Goal: Task Accomplishment & Management: Use online tool/utility

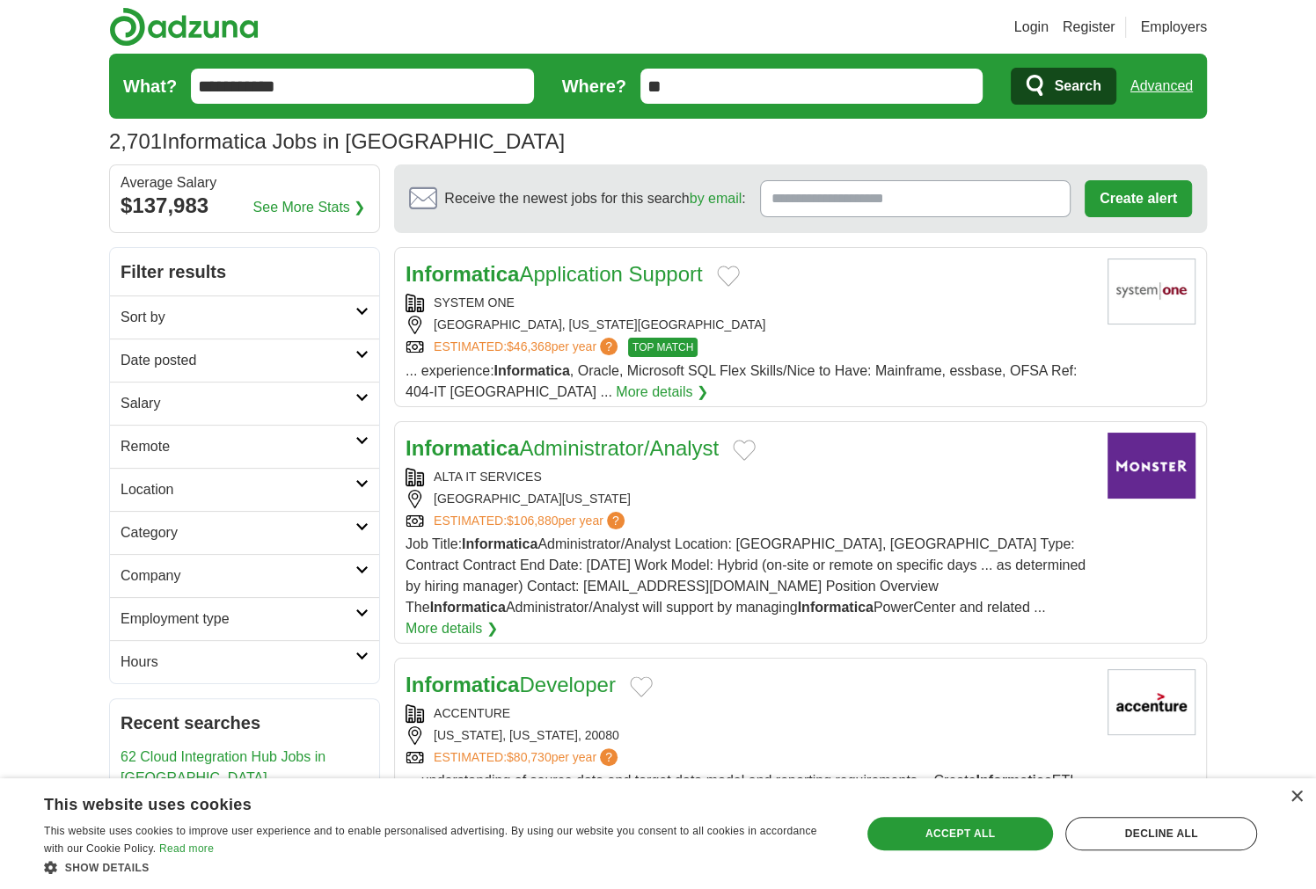
click at [365, 436] on icon at bounding box center [361, 440] width 13 height 9
click at [149, 485] on link "Remote jobs" at bounding box center [160, 488] width 79 height 15
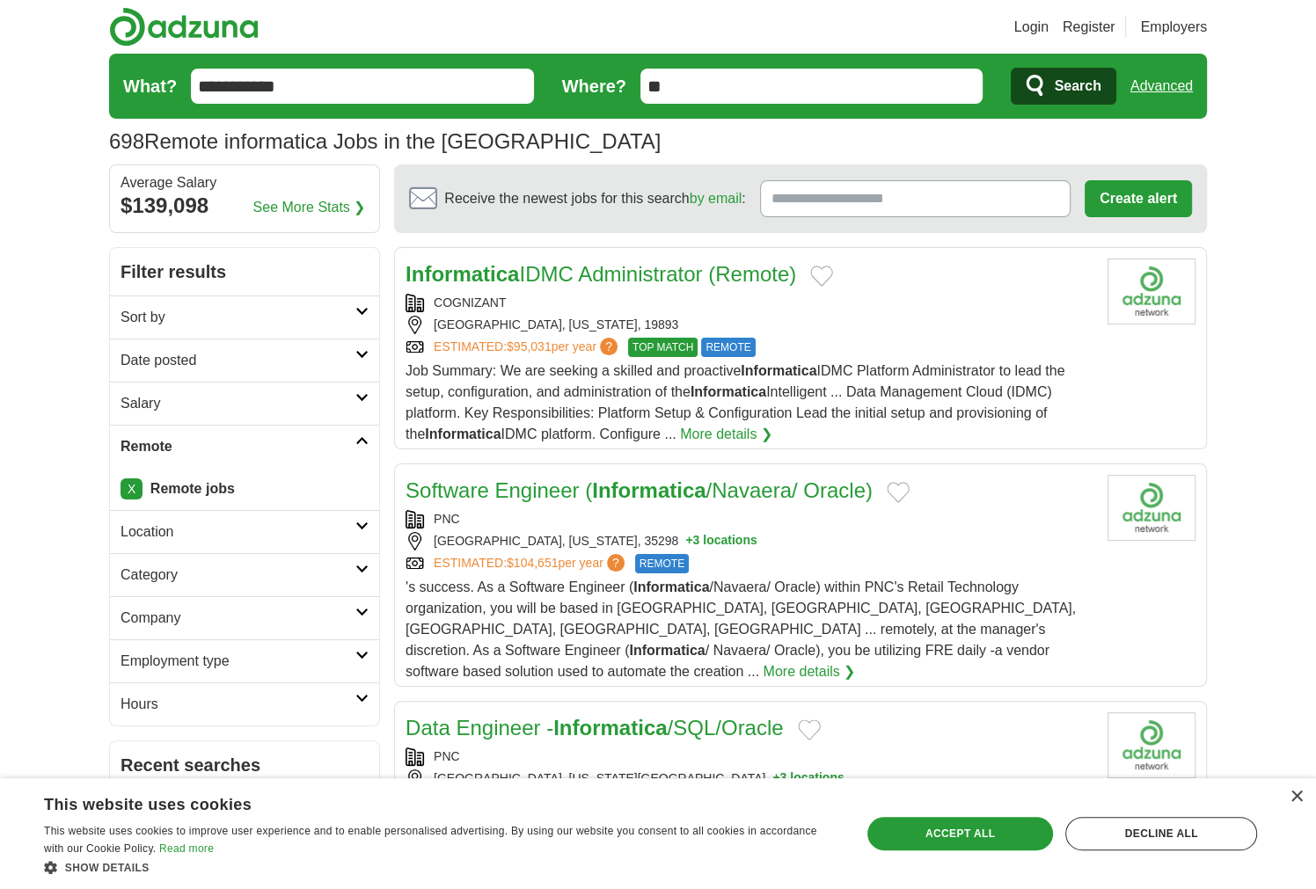
click at [1075, 84] on span "Search" at bounding box center [1077, 86] width 47 height 35
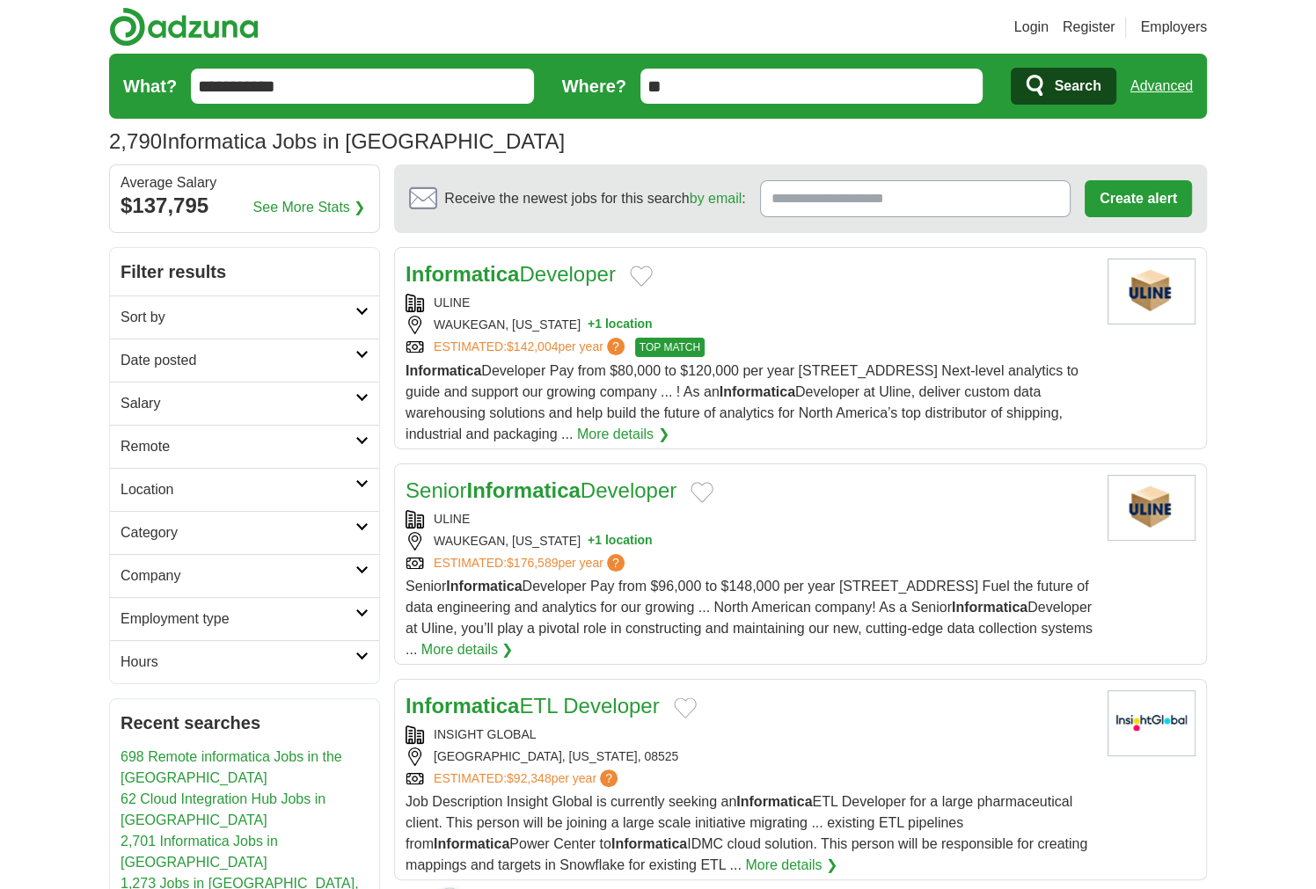
click at [1148, 84] on link "Advanced" at bounding box center [1161, 86] width 62 height 35
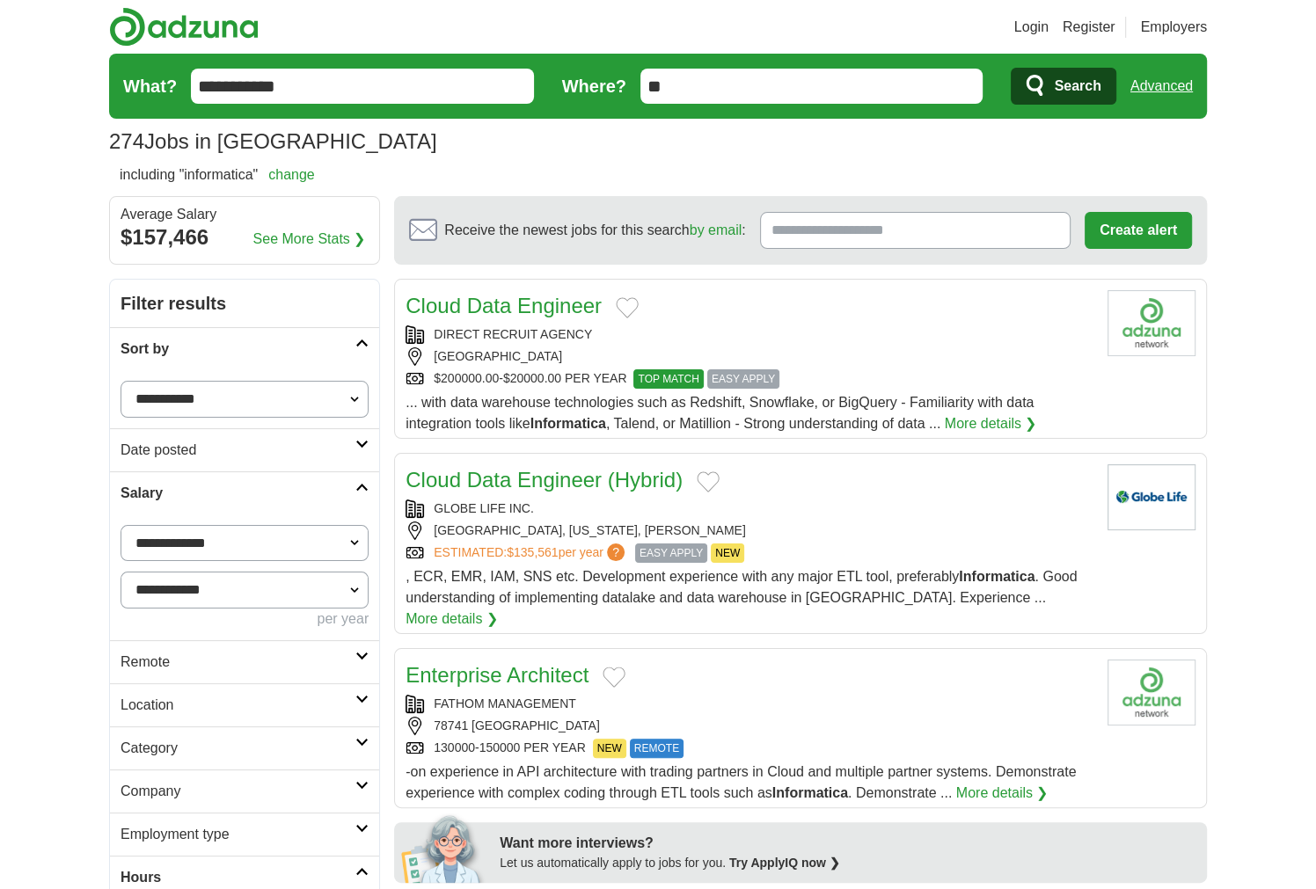
click at [1182, 75] on link "Advanced" at bounding box center [1161, 86] width 62 height 35
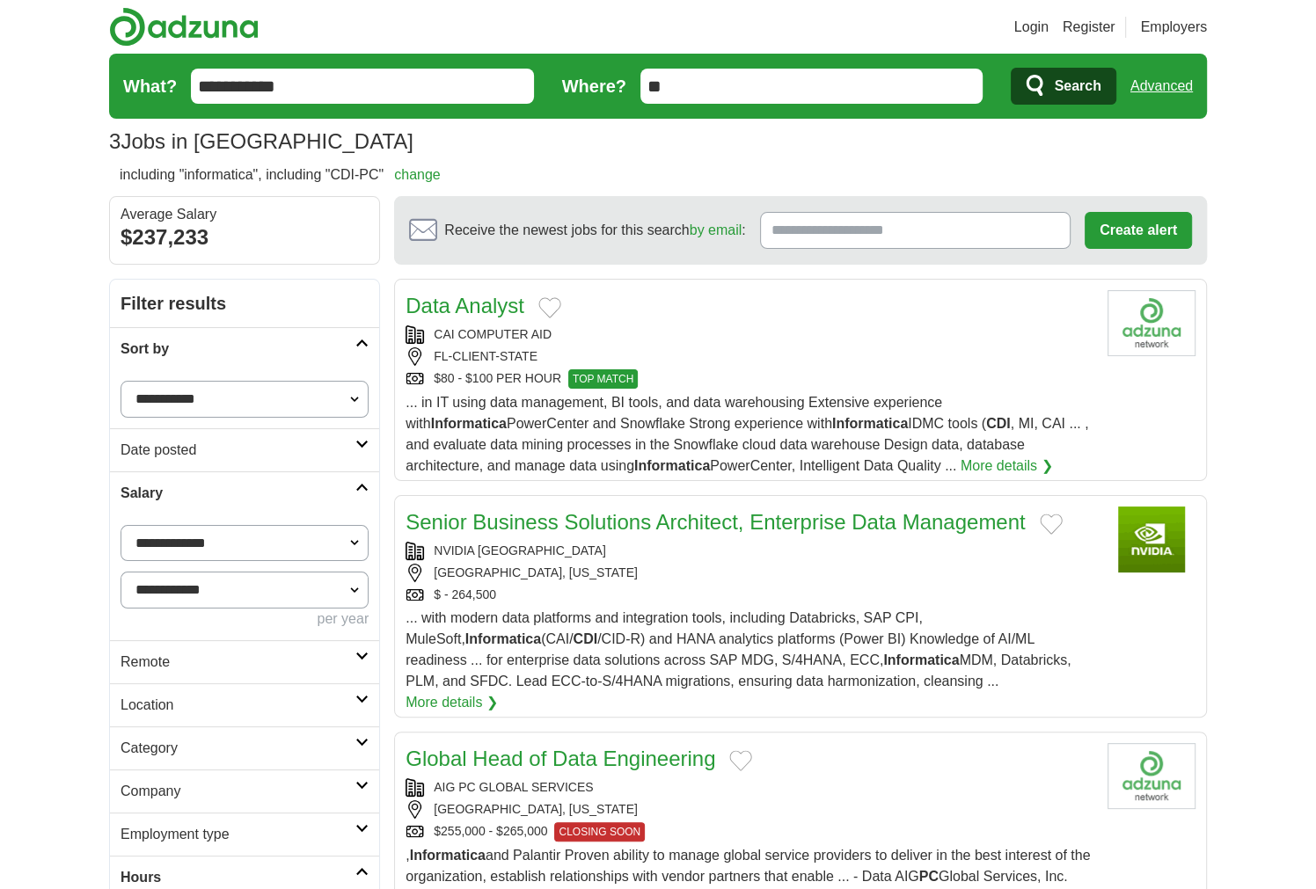
click at [1172, 82] on link "Advanced" at bounding box center [1161, 86] width 62 height 35
click at [498, 303] on link "Data Analyst" at bounding box center [464, 306] width 119 height 24
click at [1149, 88] on link "Advanced" at bounding box center [1161, 86] width 62 height 35
click at [1177, 88] on link "Advanced" at bounding box center [1161, 86] width 62 height 35
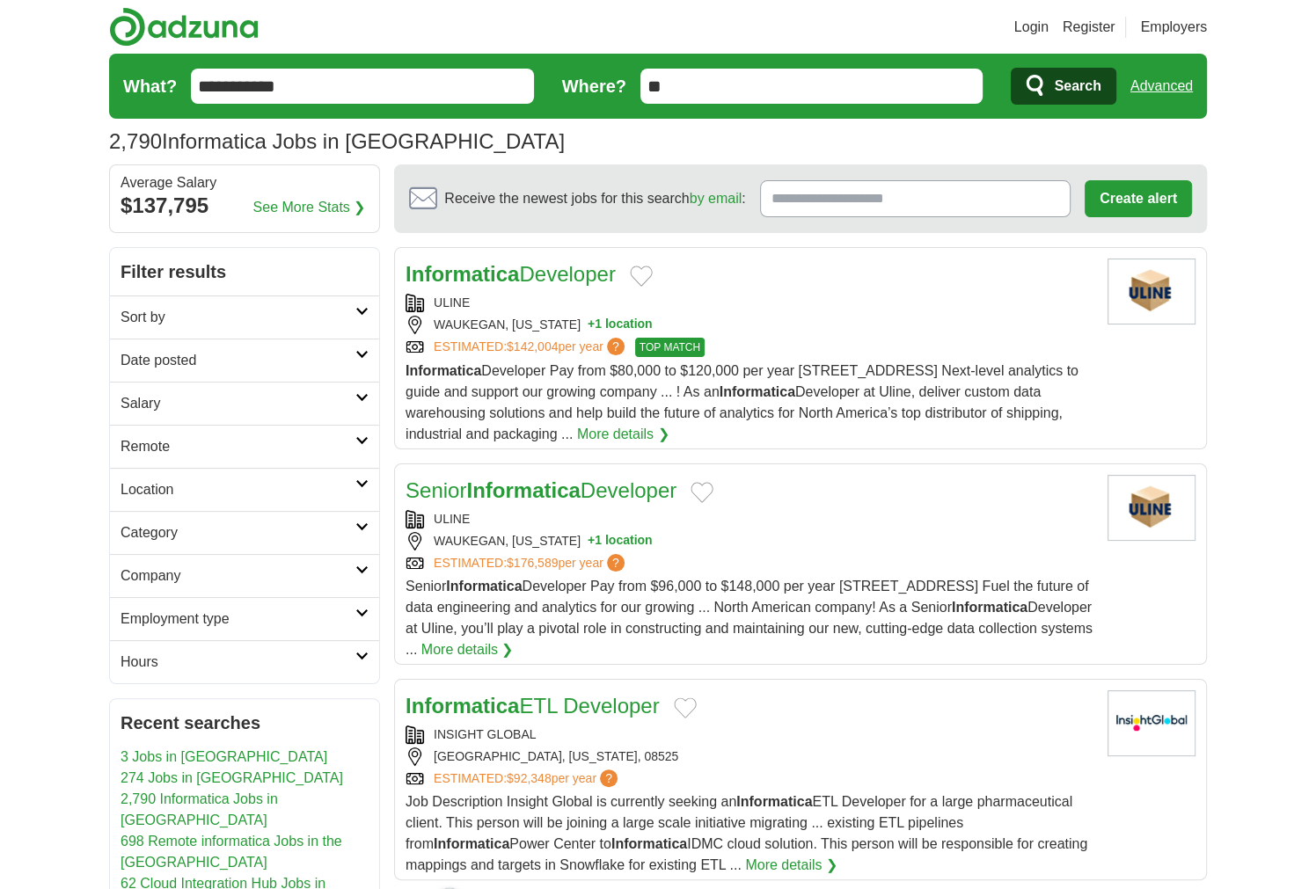
click at [1177, 89] on link "Advanced" at bounding box center [1161, 86] width 62 height 35
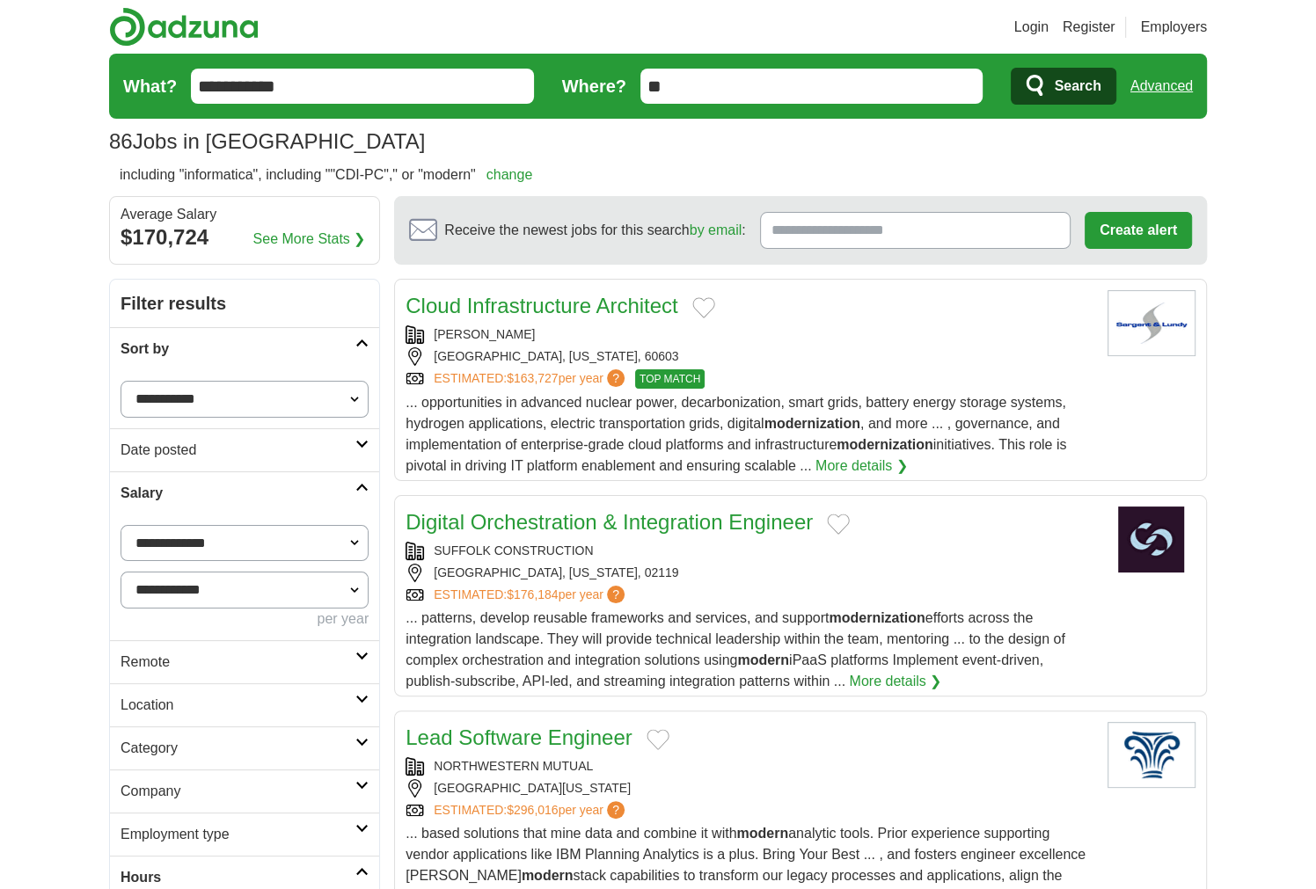
click at [752, 527] on link "Digital Orchestration & Integration Engineer" at bounding box center [608, 522] width 407 height 24
click at [1167, 95] on link "Advanced" at bounding box center [1161, 86] width 62 height 35
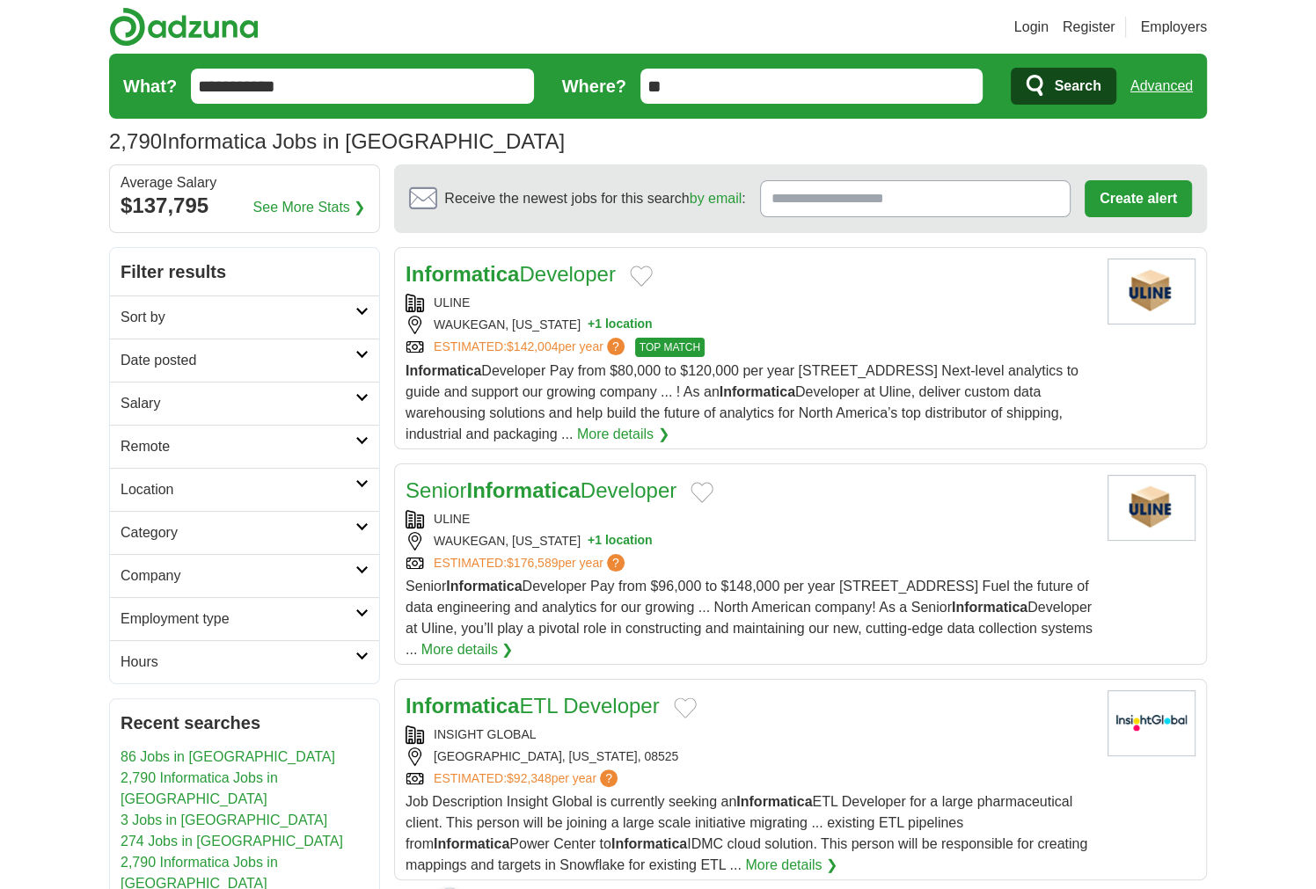
click at [1179, 84] on link "Advanced" at bounding box center [1161, 86] width 62 height 35
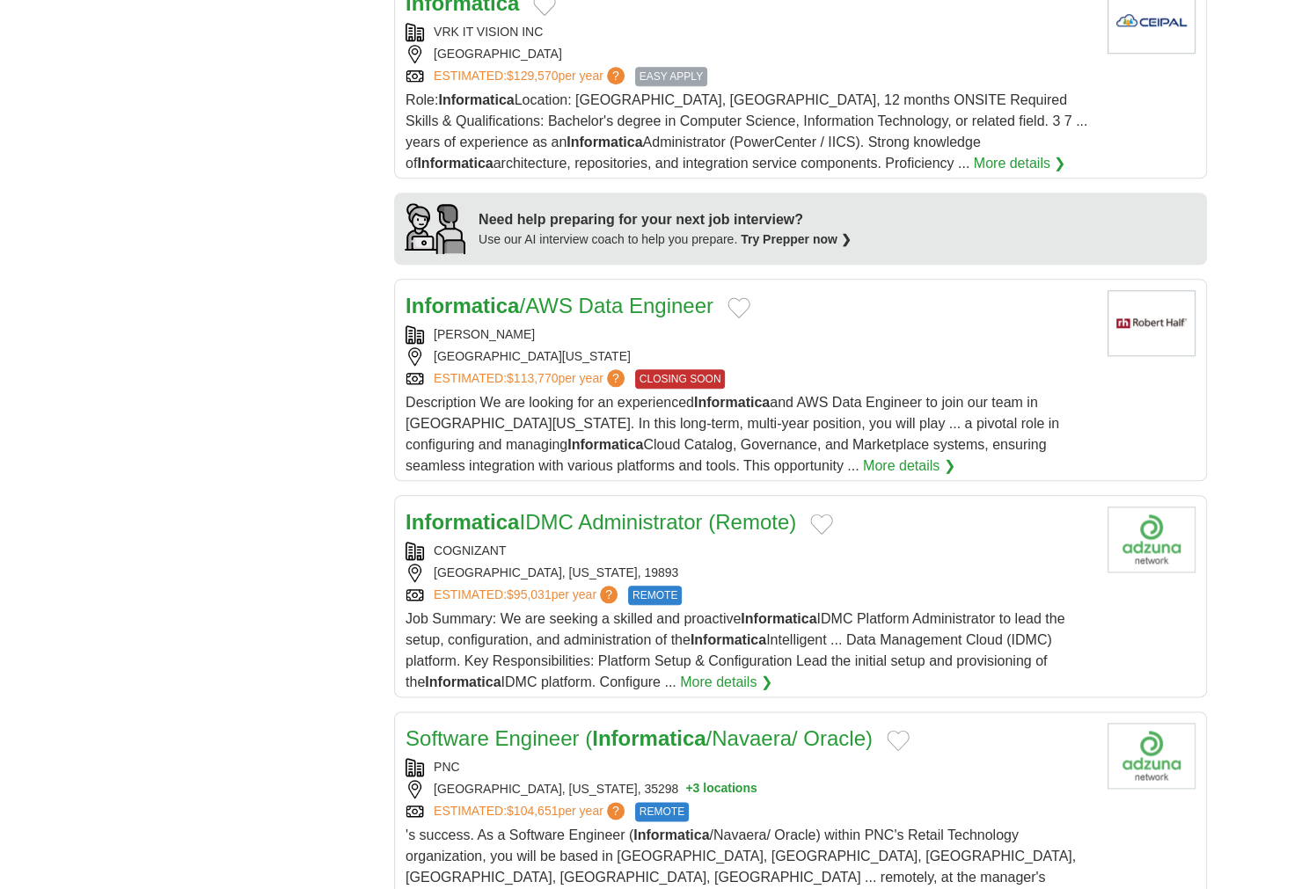
scroll to position [1407, 0]
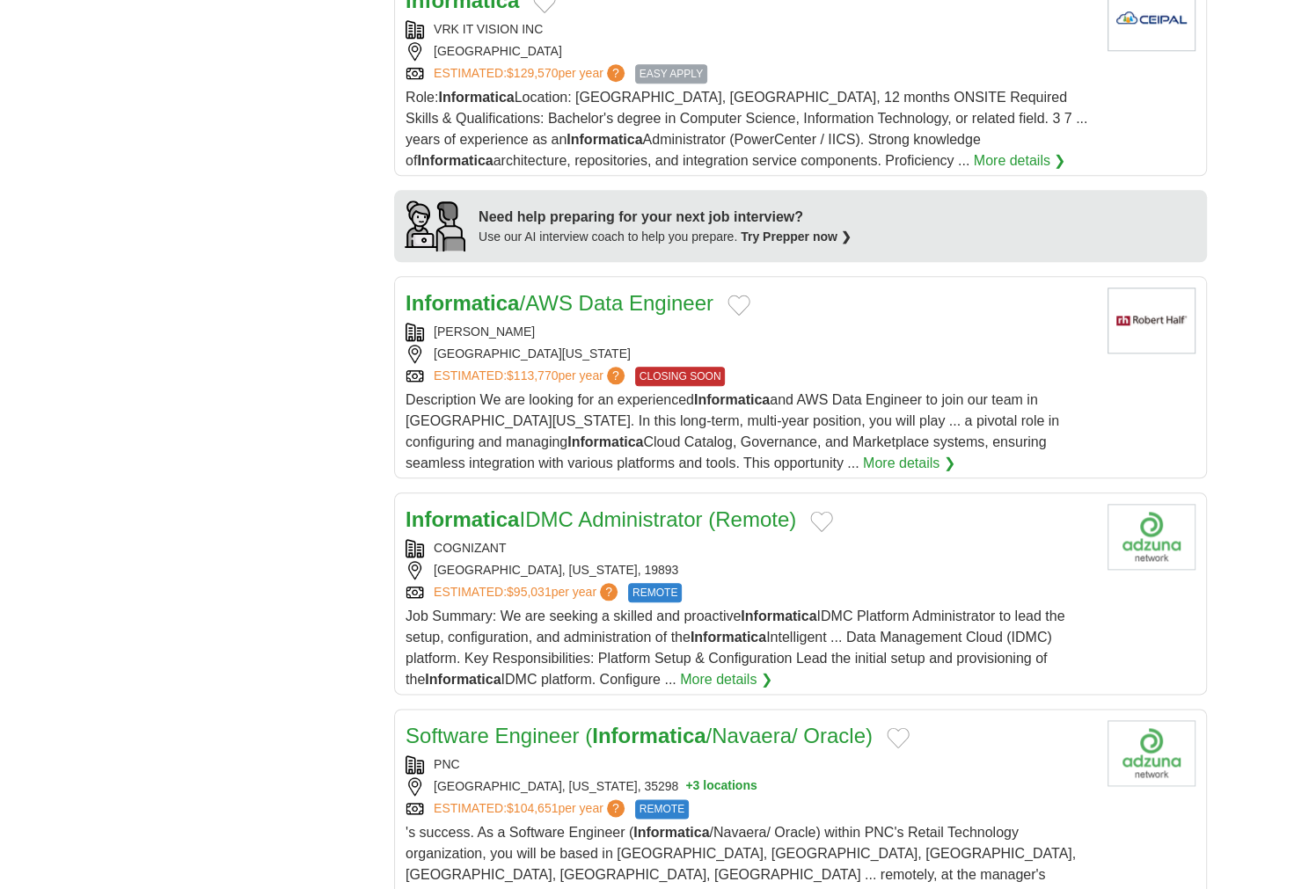
click at [863, 453] on link "More details ❯" at bounding box center [909, 463] width 92 height 21
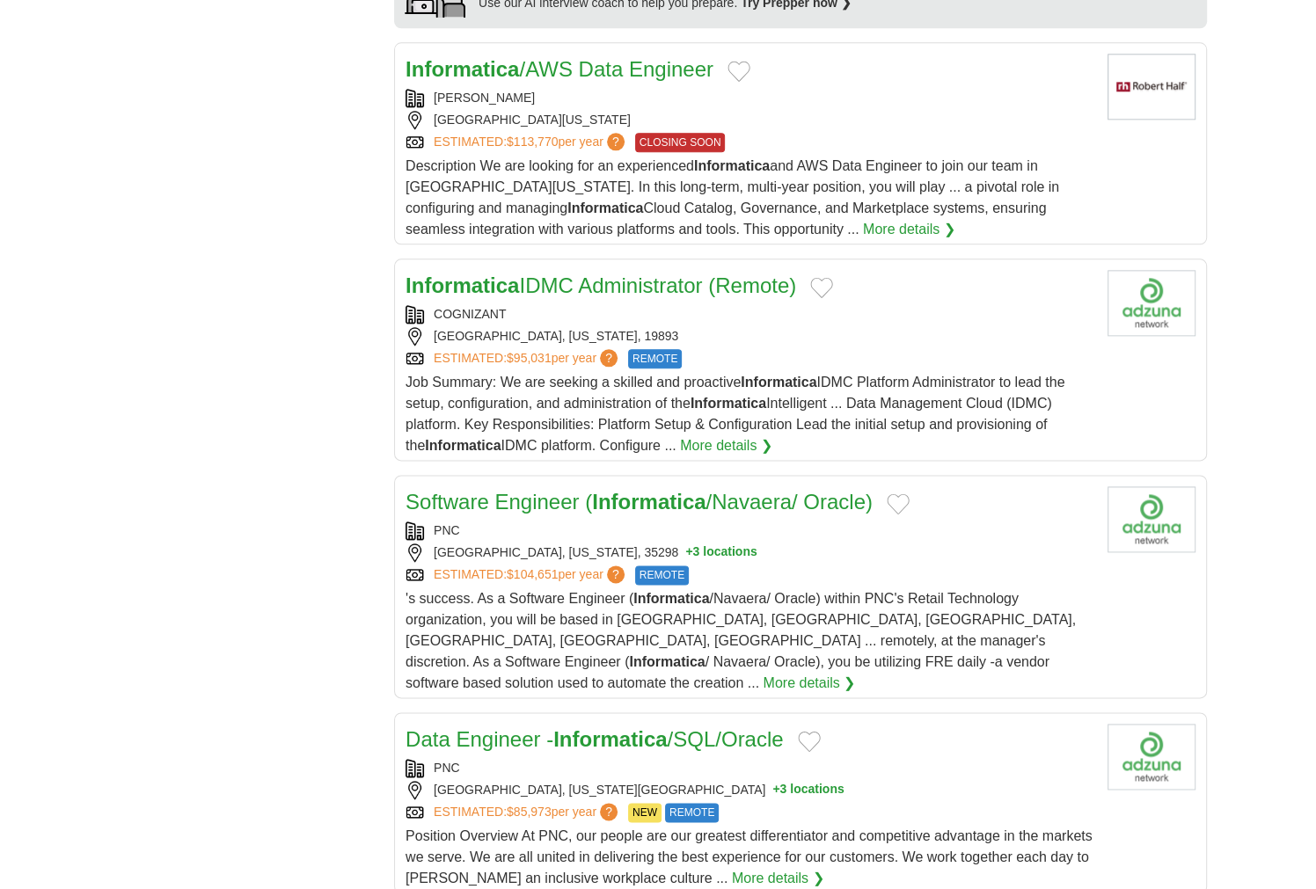
scroll to position [1876, 0]
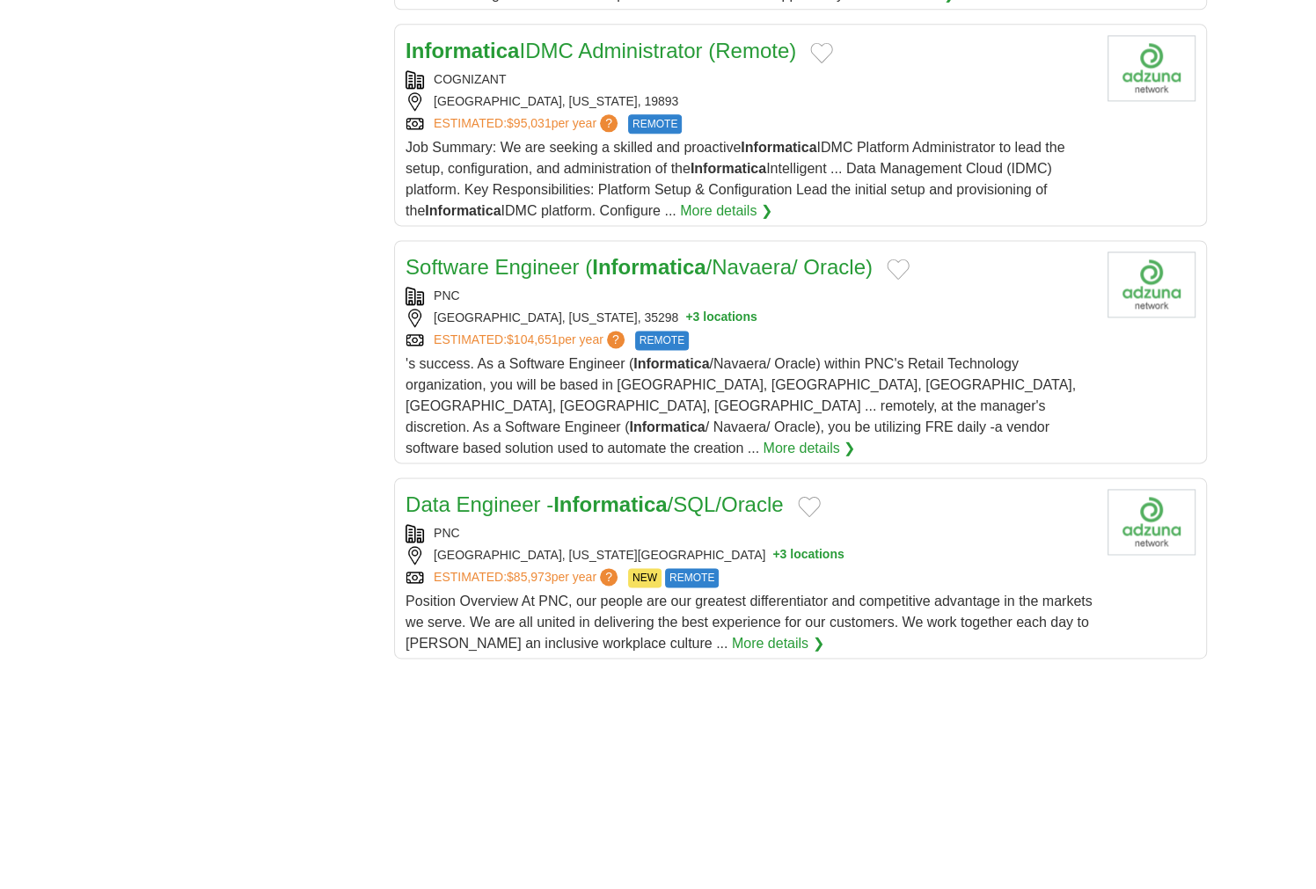
click at [789, 255] on link "Software Engineer ( Informatica /Navaera/ Oracle)" at bounding box center [638, 267] width 467 height 24
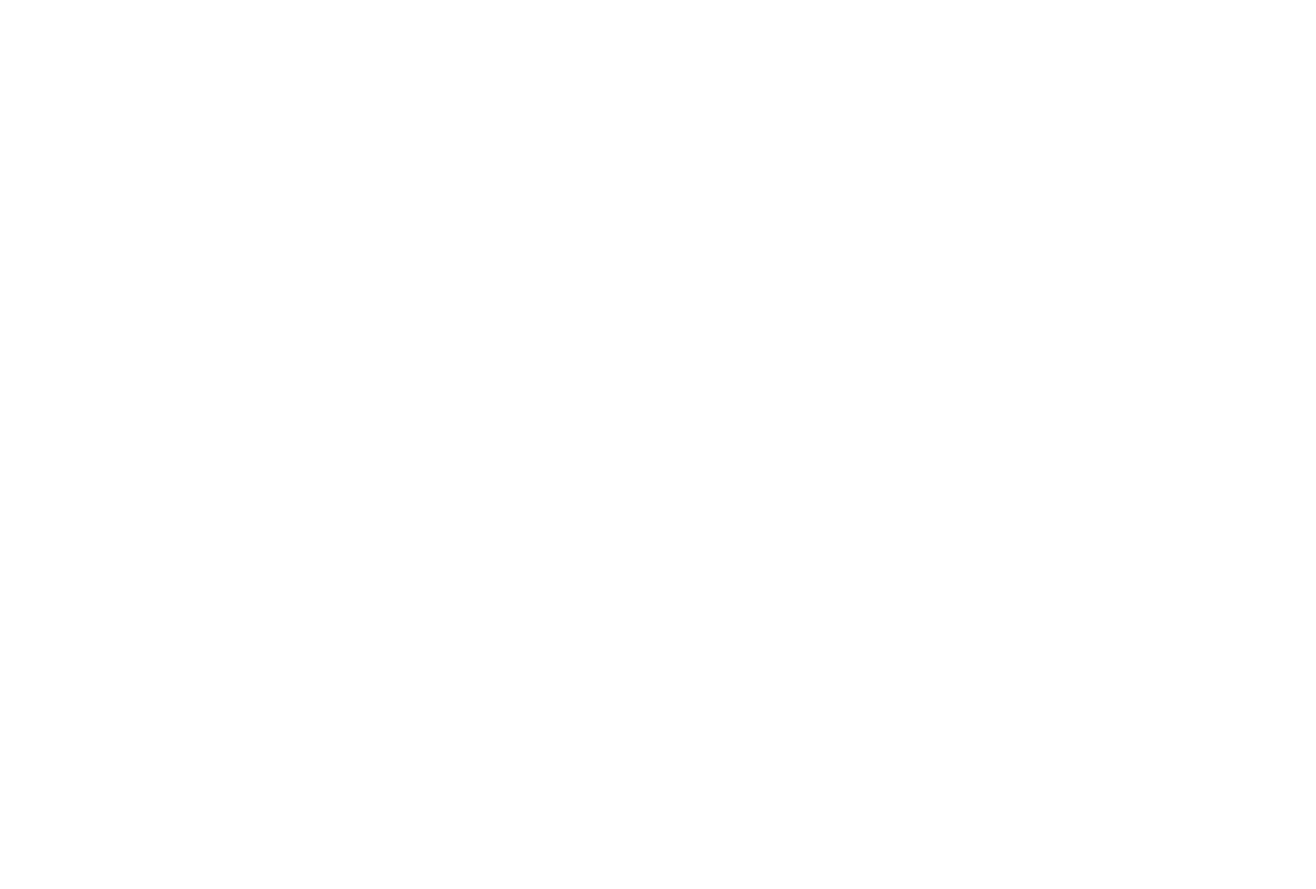
scroll to position [2815, 0]
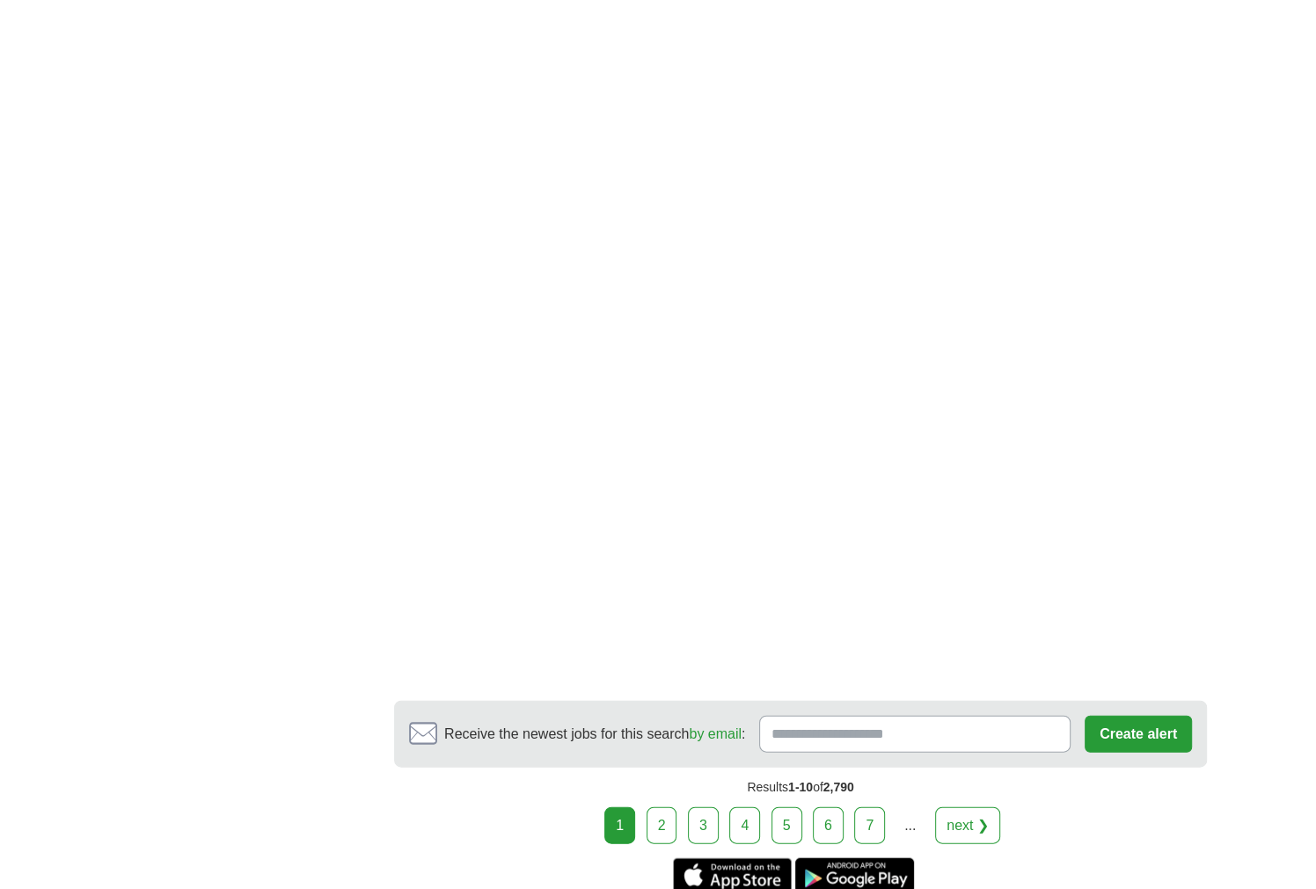
click at [674, 807] on link "2" at bounding box center [661, 825] width 31 height 37
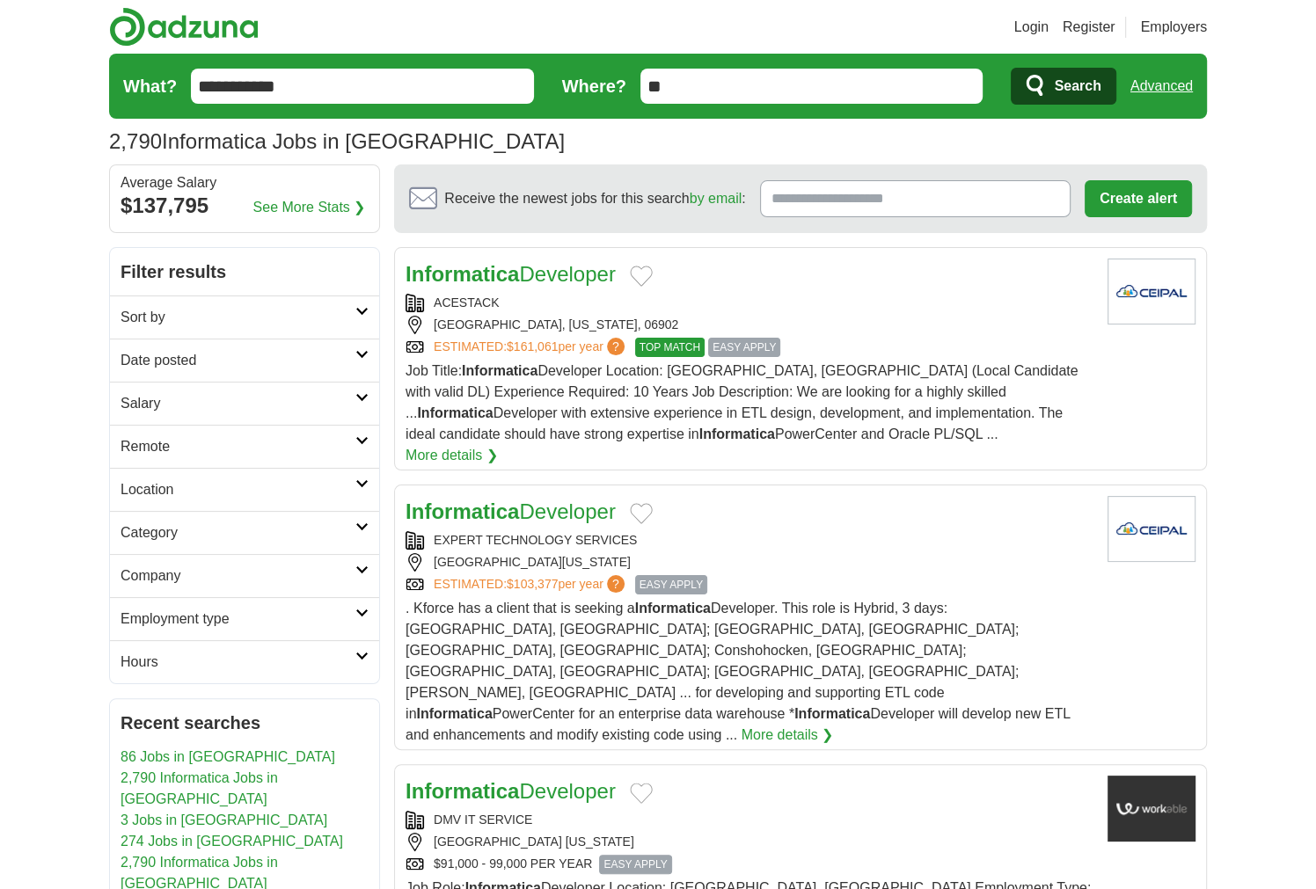
click at [1170, 80] on link "Advanced" at bounding box center [1161, 86] width 62 height 35
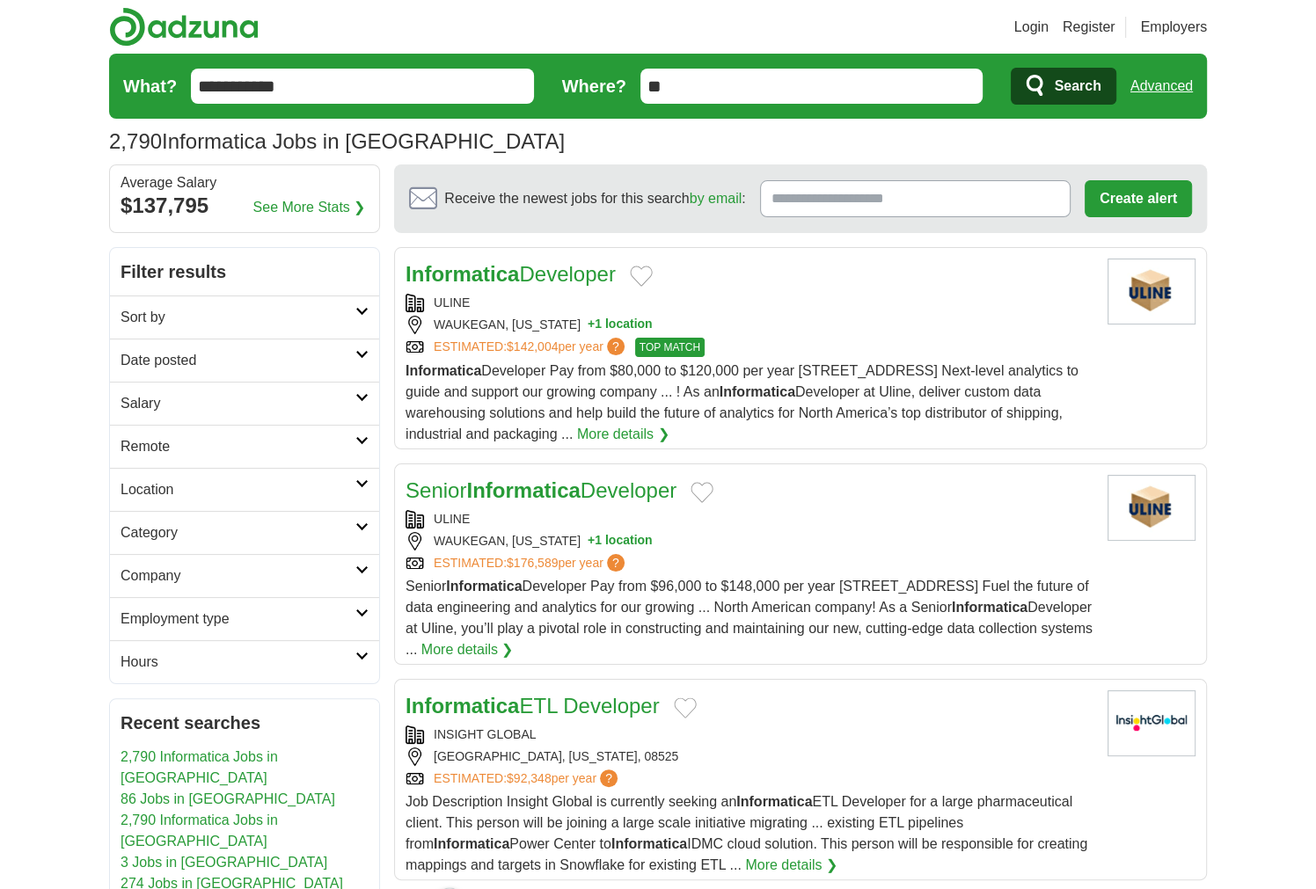
scroll to position [234, 0]
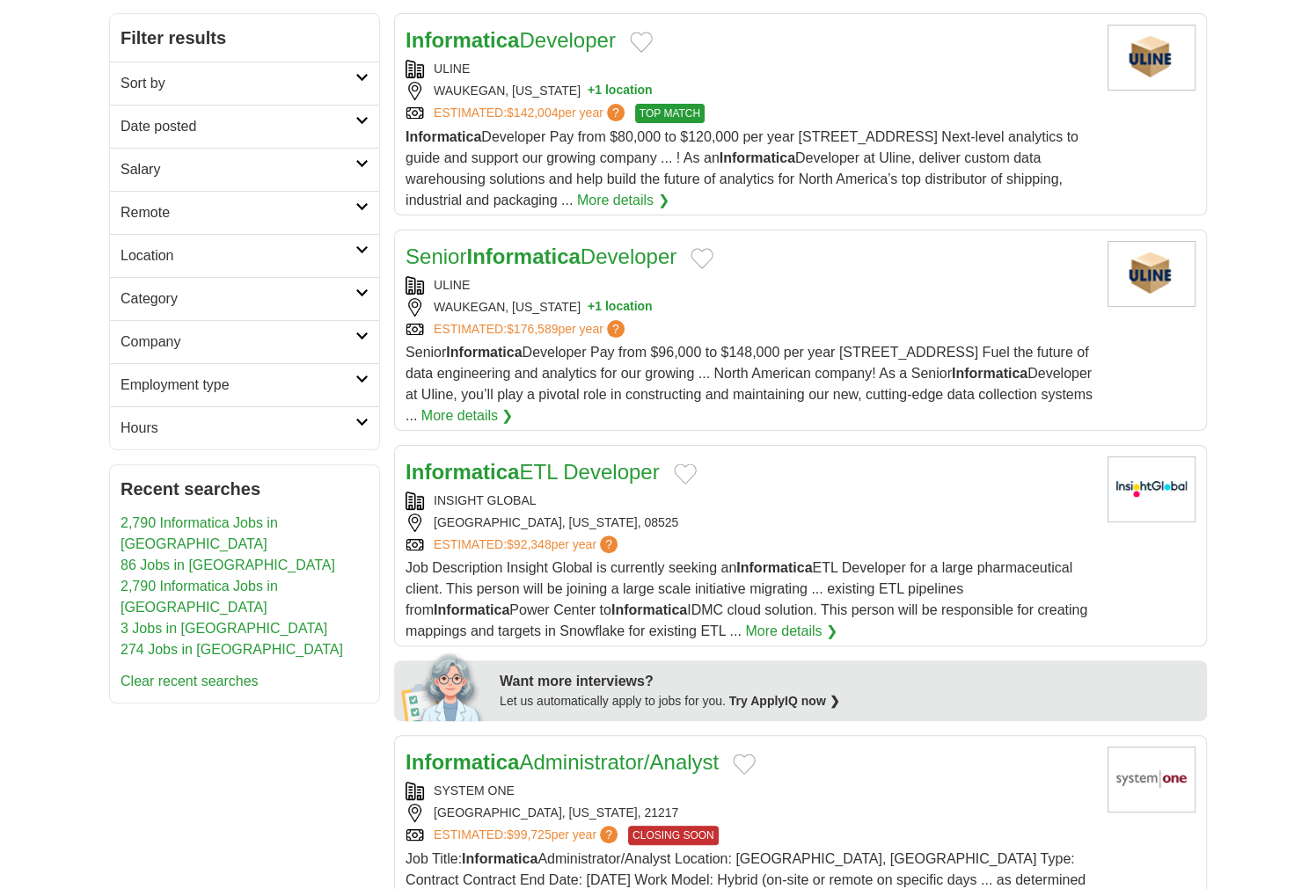
click at [542, 468] on link "Informatica ETL Developer" at bounding box center [532, 472] width 254 height 24
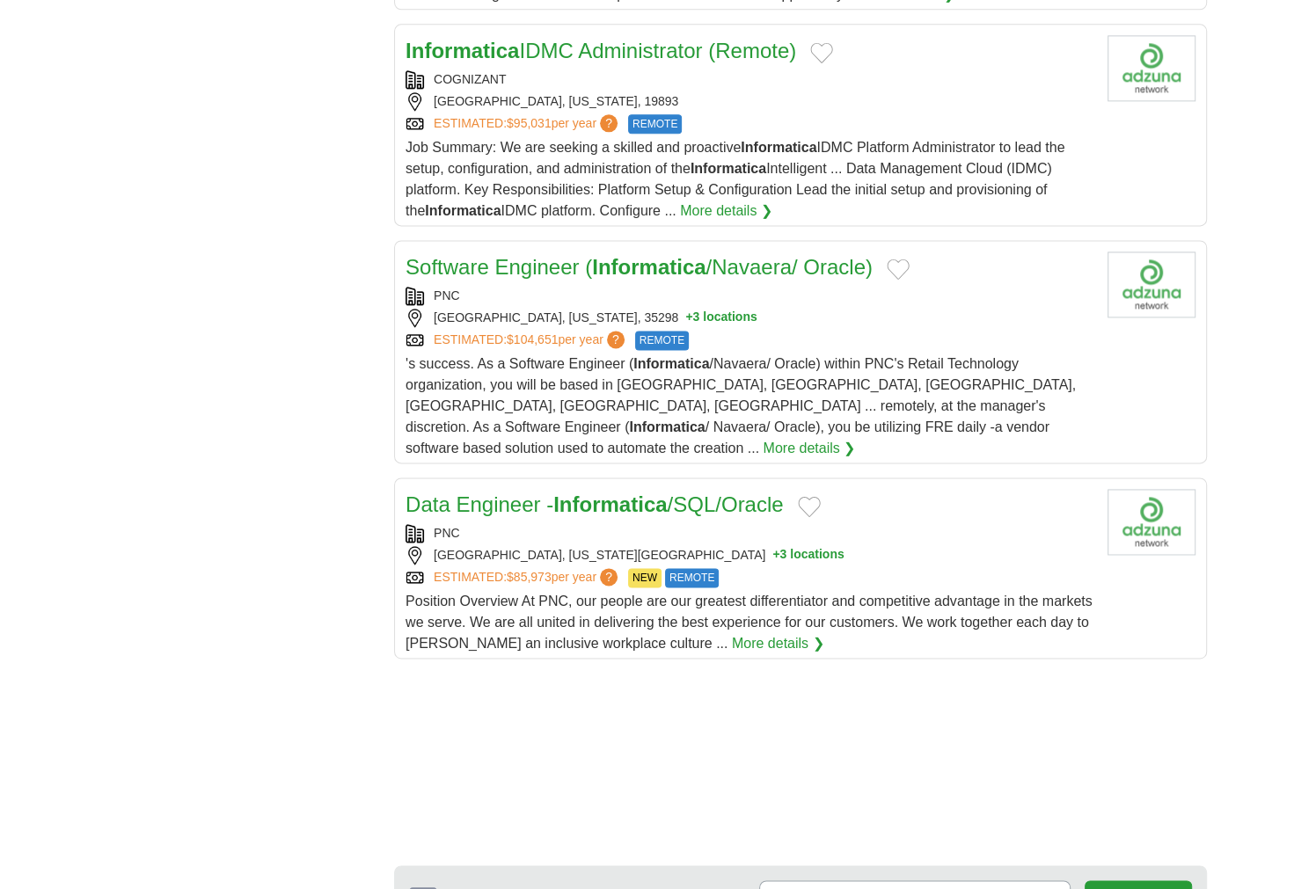
scroll to position [2111, 0]
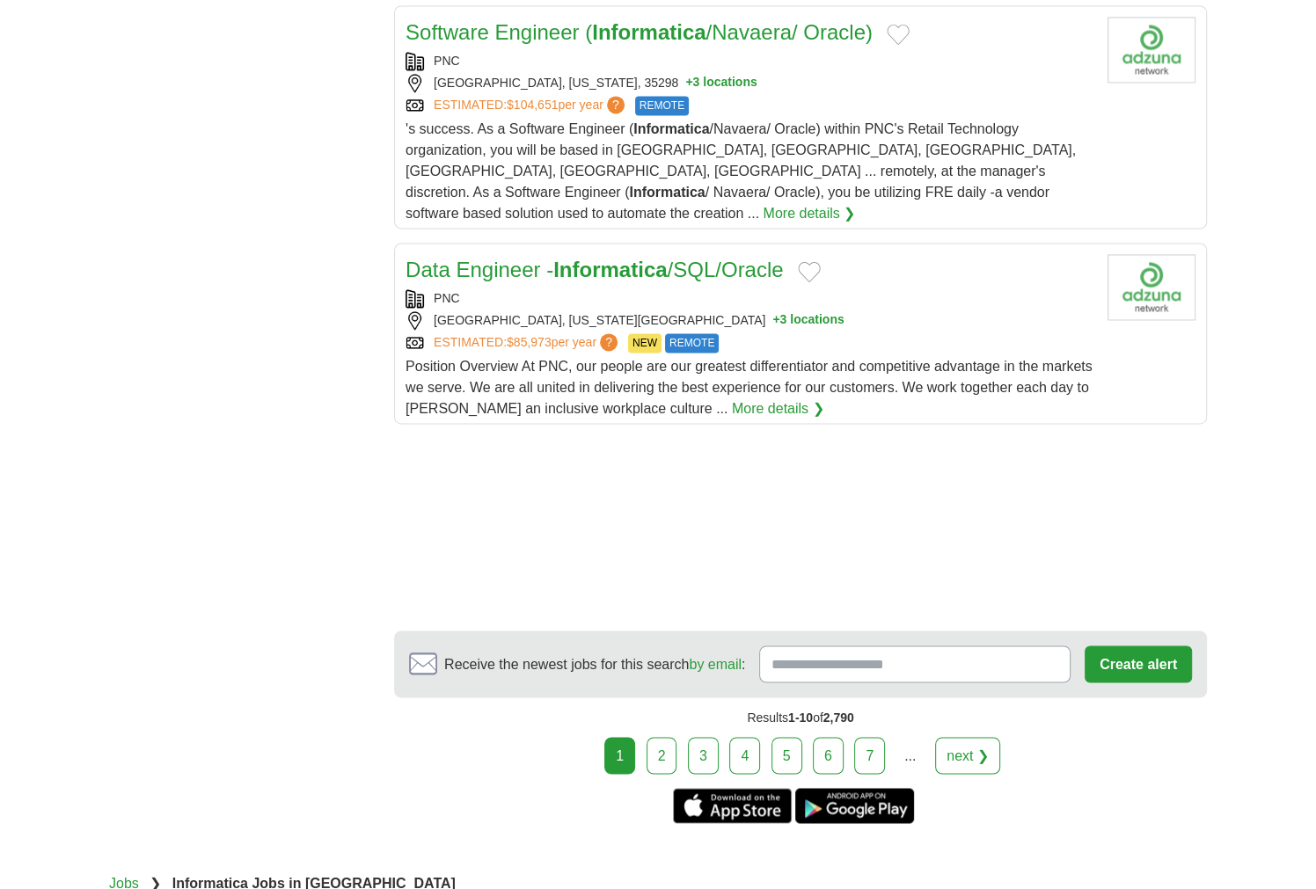
click at [865, 737] on link "7" at bounding box center [869, 755] width 31 height 37
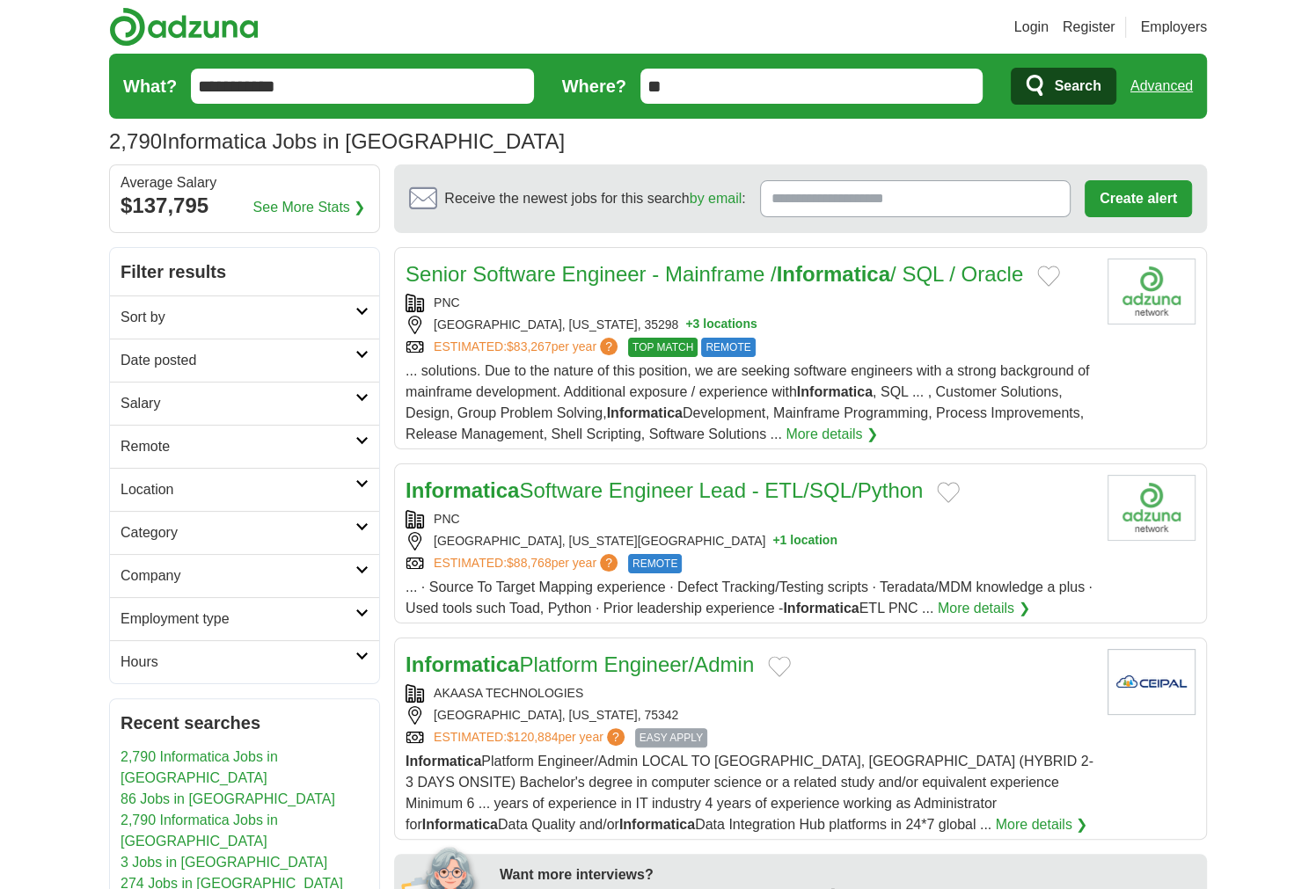
click at [1183, 81] on link "Advanced" at bounding box center [1161, 86] width 62 height 35
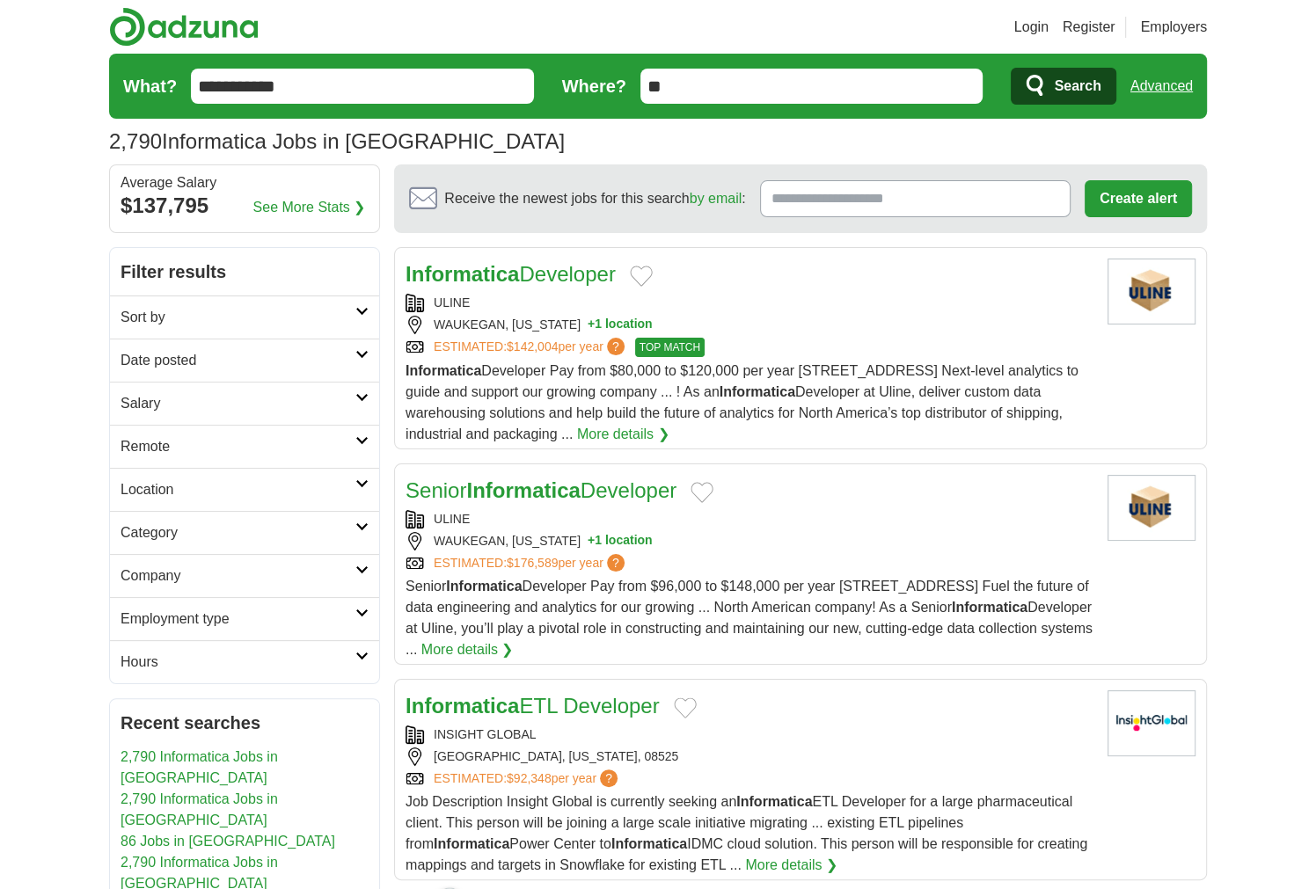
click at [1180, 77] on link "Advanced" at bounding box center [1161, 86] width 62 height 35
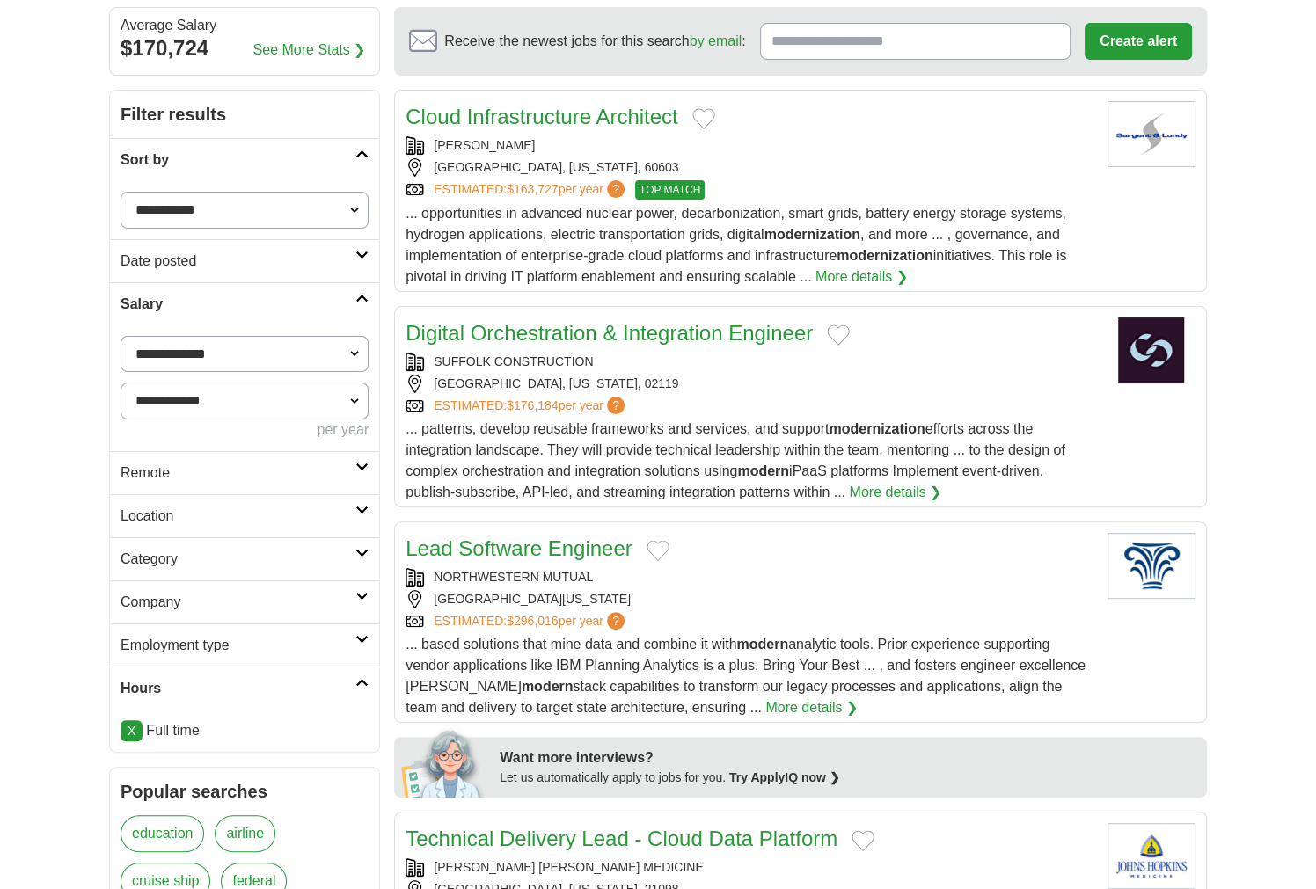
scroll to position [234, 0]
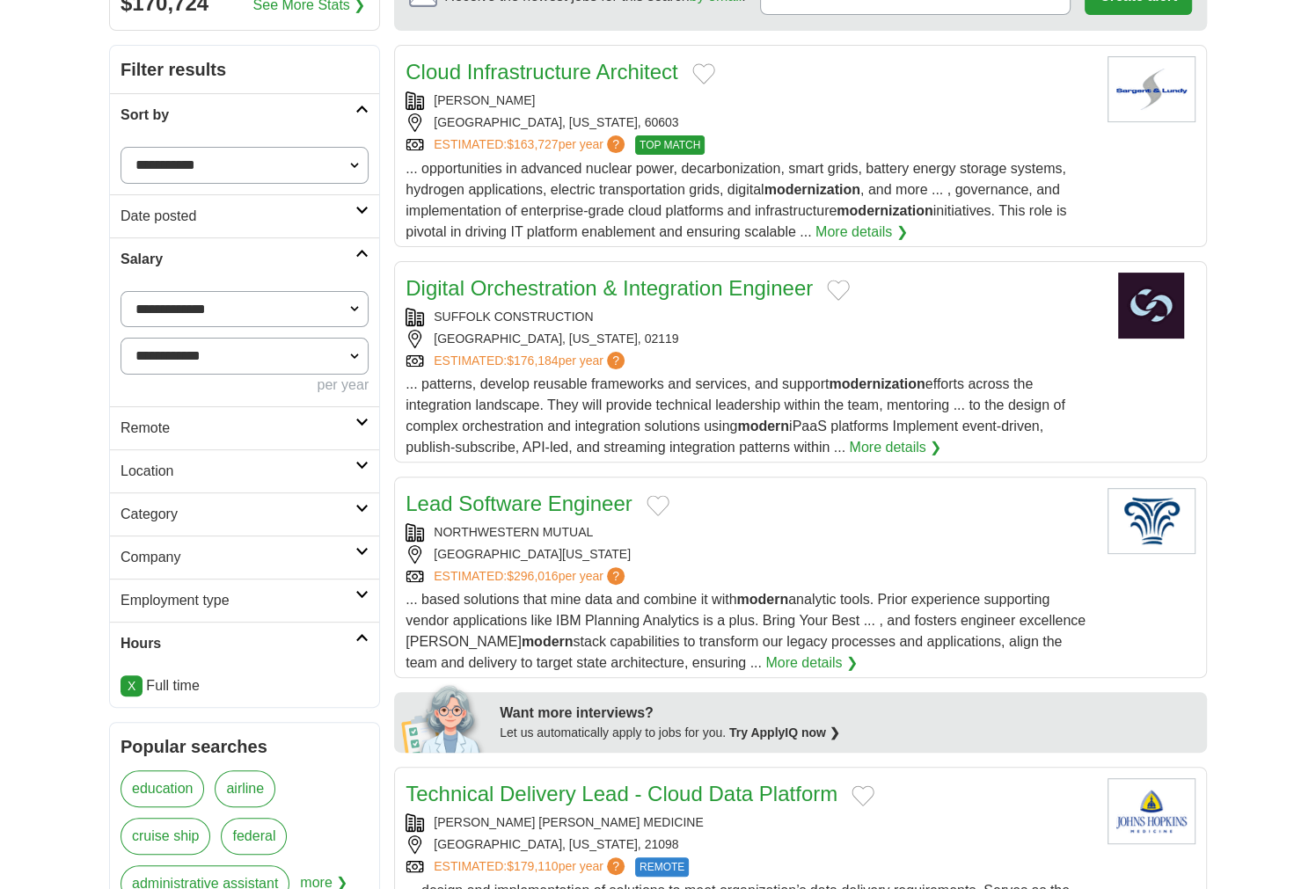
click at [940, 593] on span "... based solutions that mine data and combine it with modern analytic tools. P…" at bounding box center [745, 631] width 680 height 78
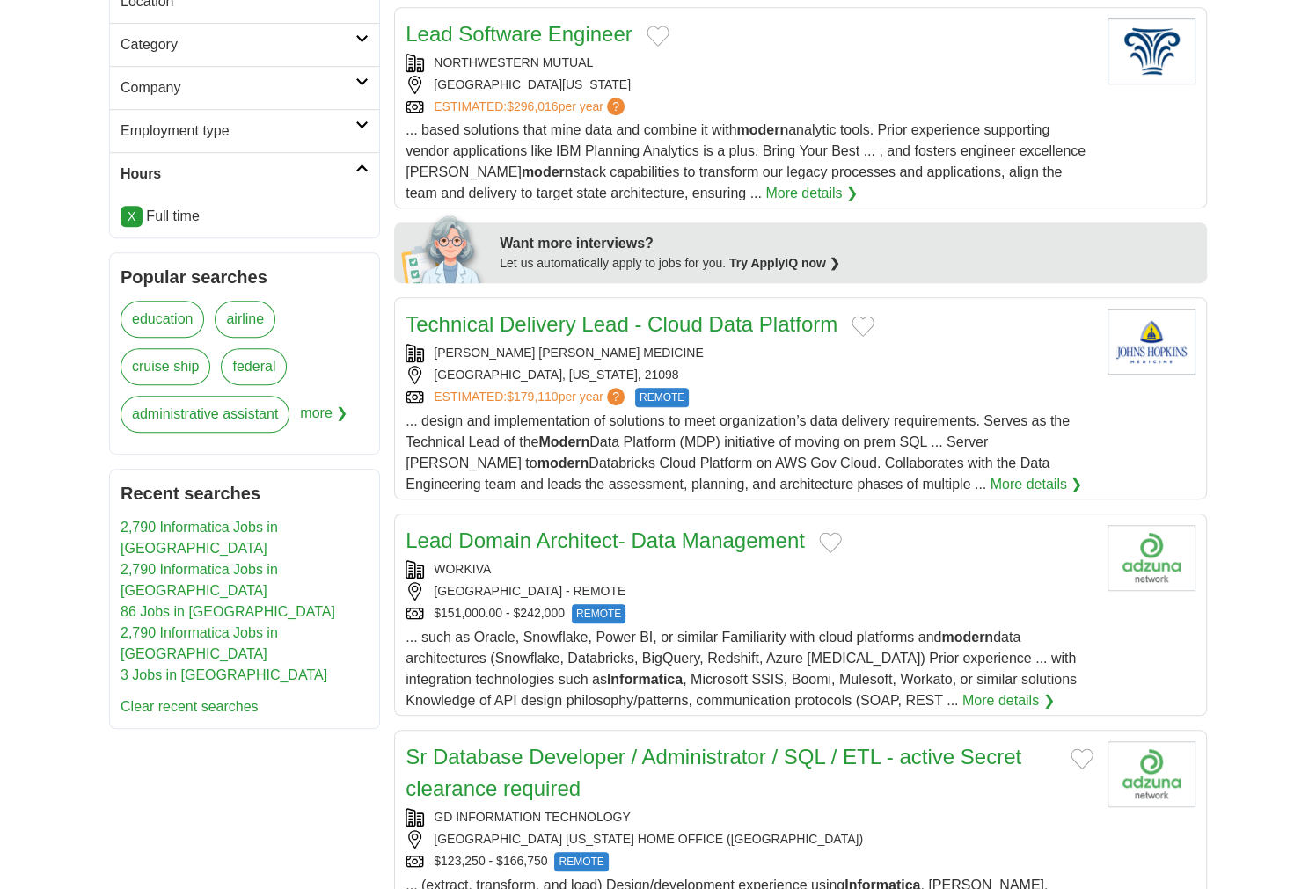
scroll to position [938, 0]
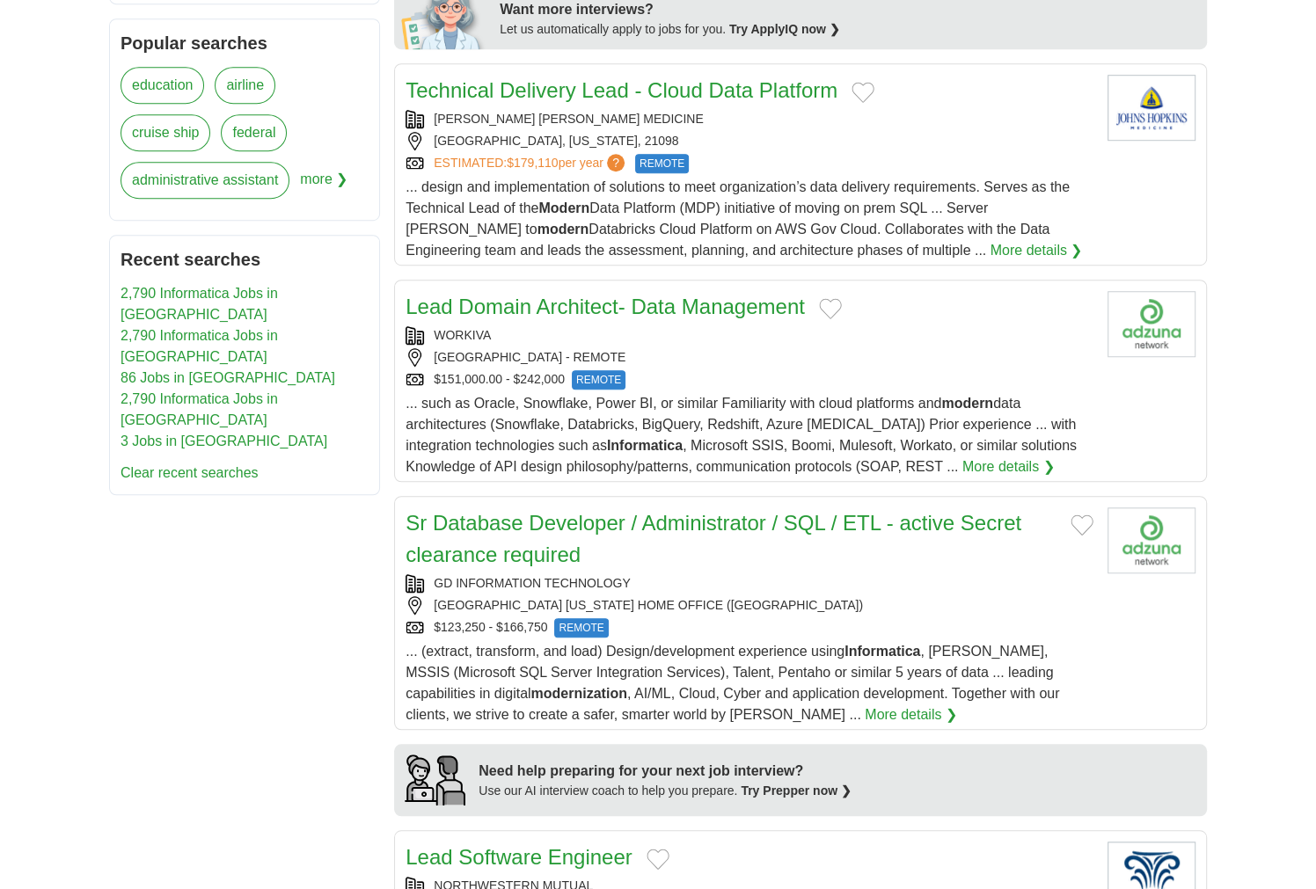
click at [968, 533] on h2 "Sr Database Developer / Administrator / SQL / ETL - active Secret clearance req…" at bounding box center [730, 539] width 651 height 63
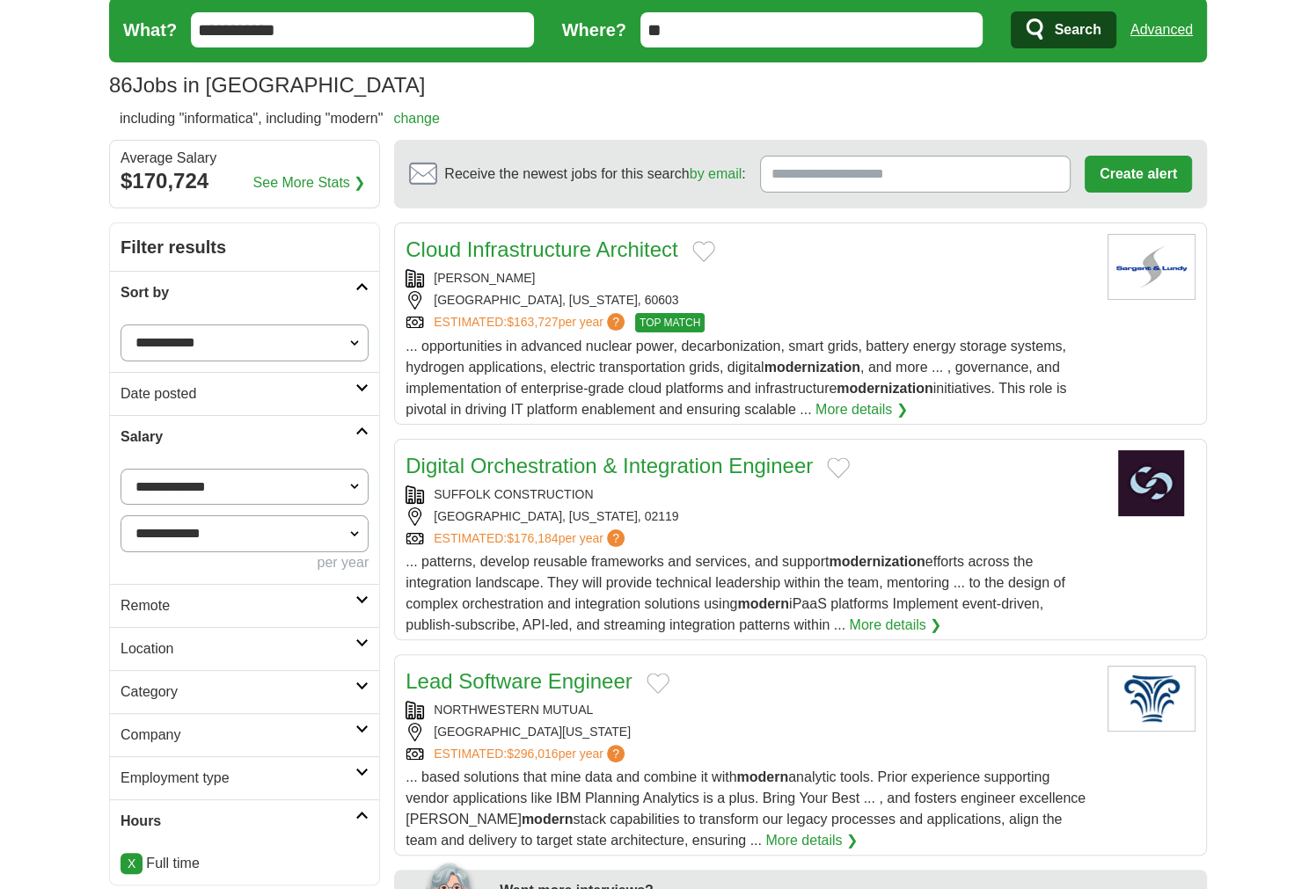
scroll to position [0, 0]
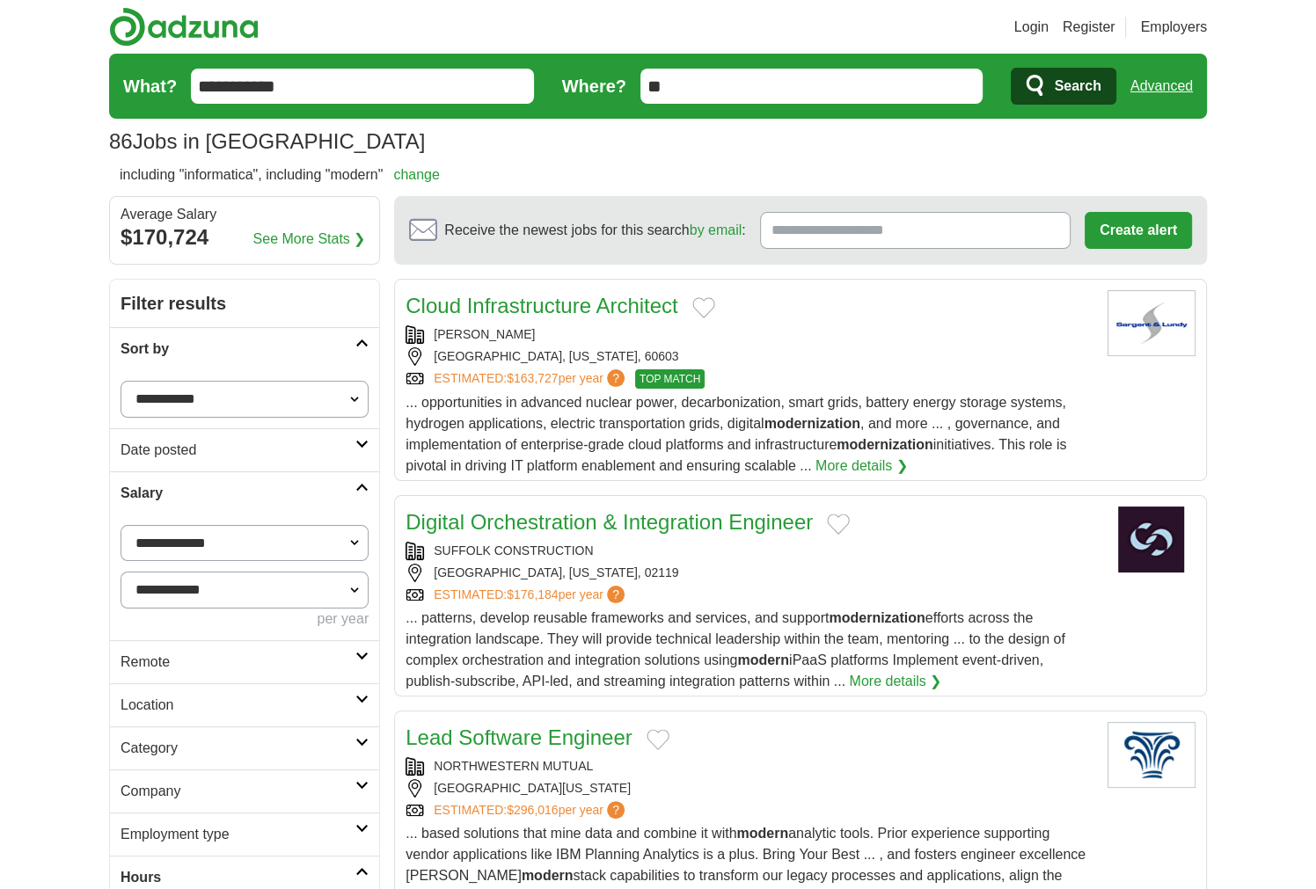
click at [1153, 77] on link "Advanced" at bounding box center [1161, 86] width 62 height 35
click at [837, 636] on span "... patterns, develop reusable frameworks and services, and support modernizati…" at bounding box center [734, 649] width 659 height 78
click at [367, 652] on icon at bounding box center [361, 656] width 13 height 9
click at [187, 703] on link "Remote jobs" at bounding box center [160, 704] width 79 height 15
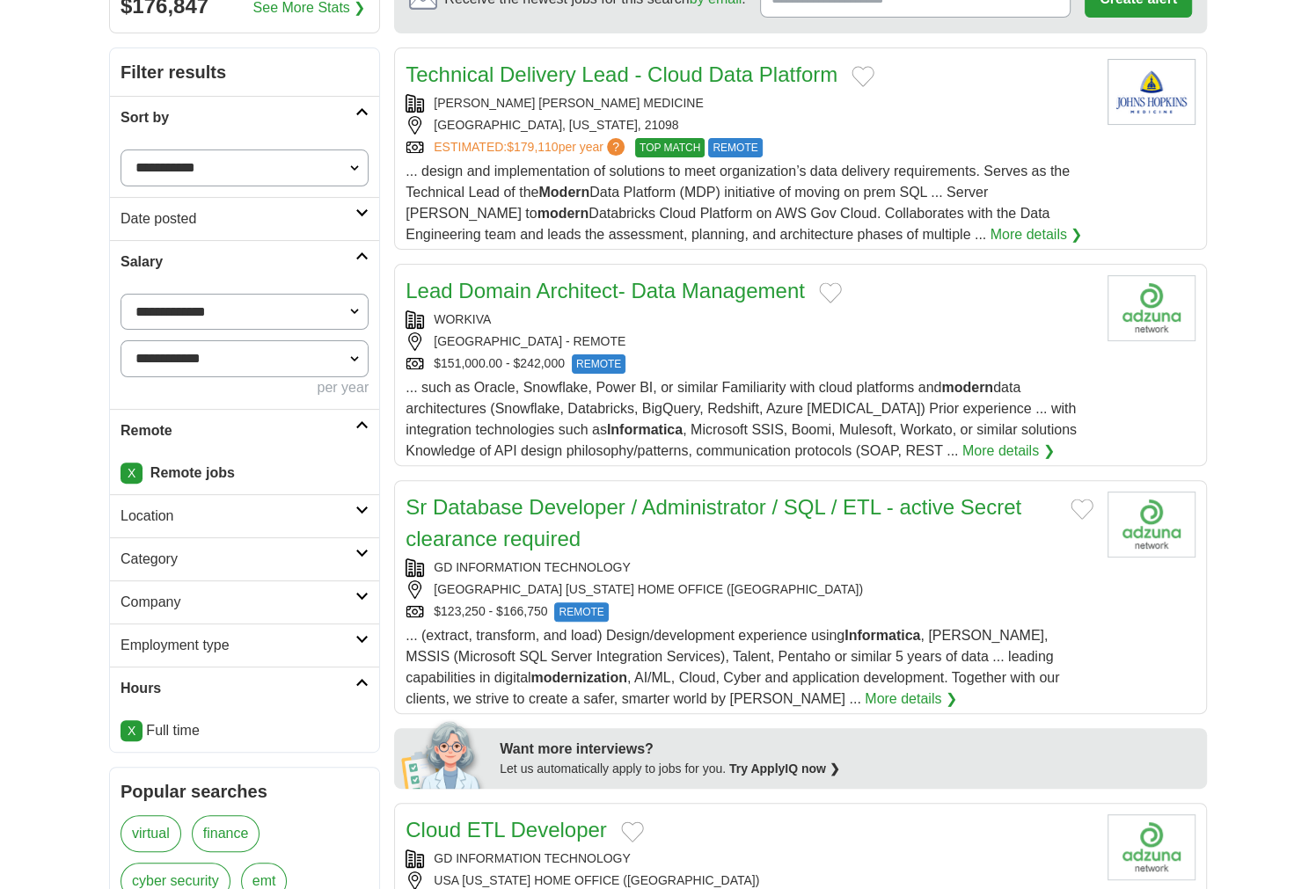
scroll to position [234, 0]
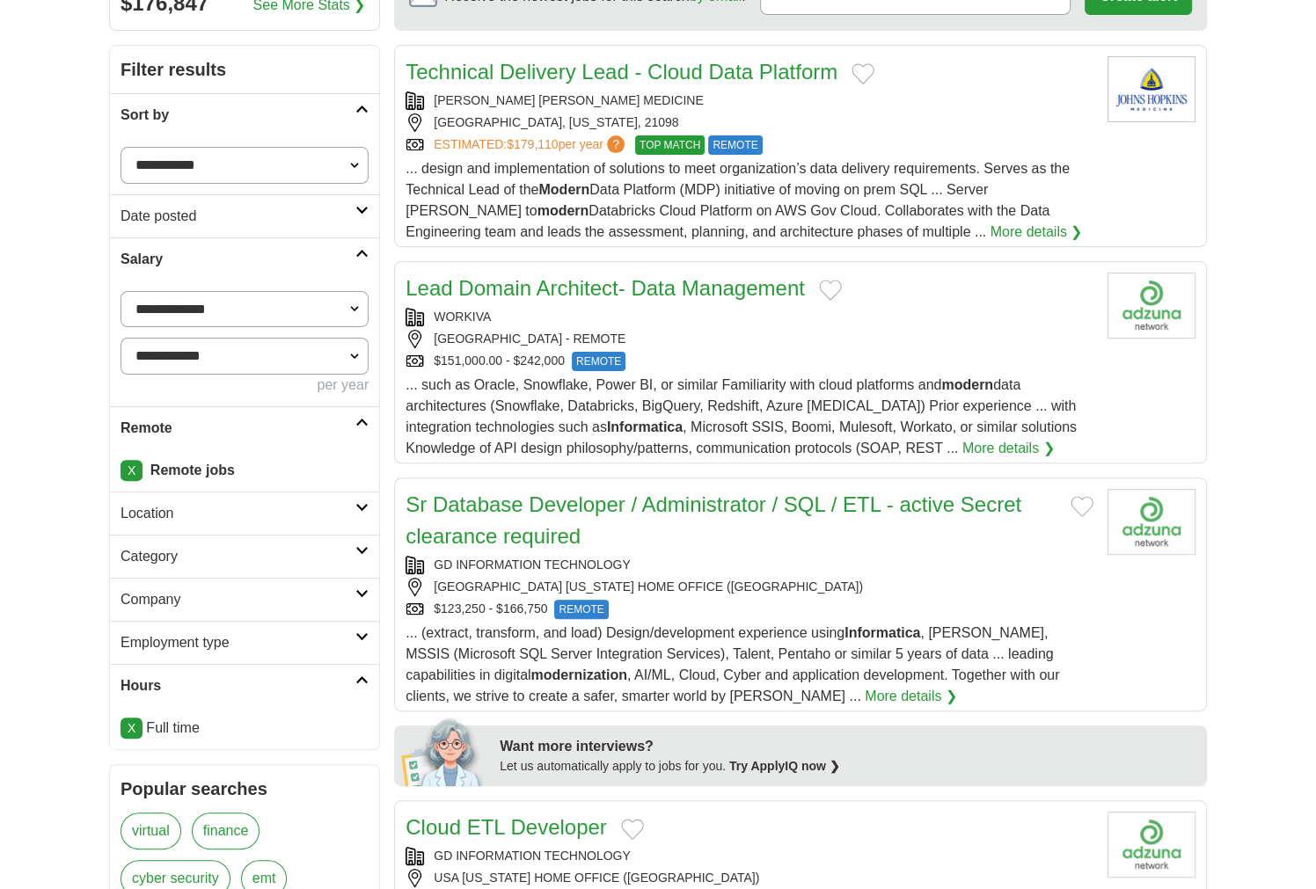
click at [928, 495] on link "Sr Database Developer / Administrator / SQL / ETL - active Secret clearance req…" at bounding box center [713, 520] width 616 height 55
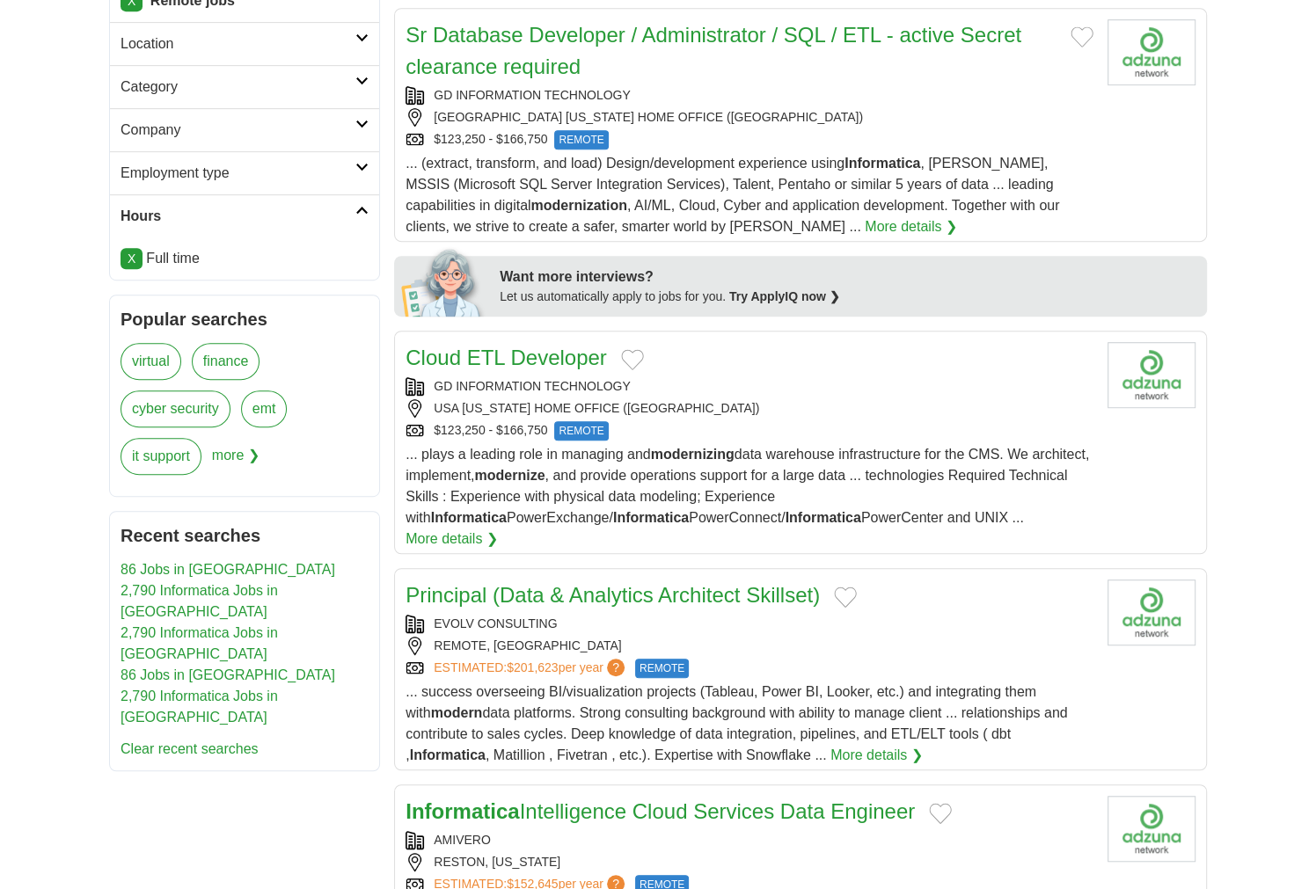
scroll to position [938, 0]
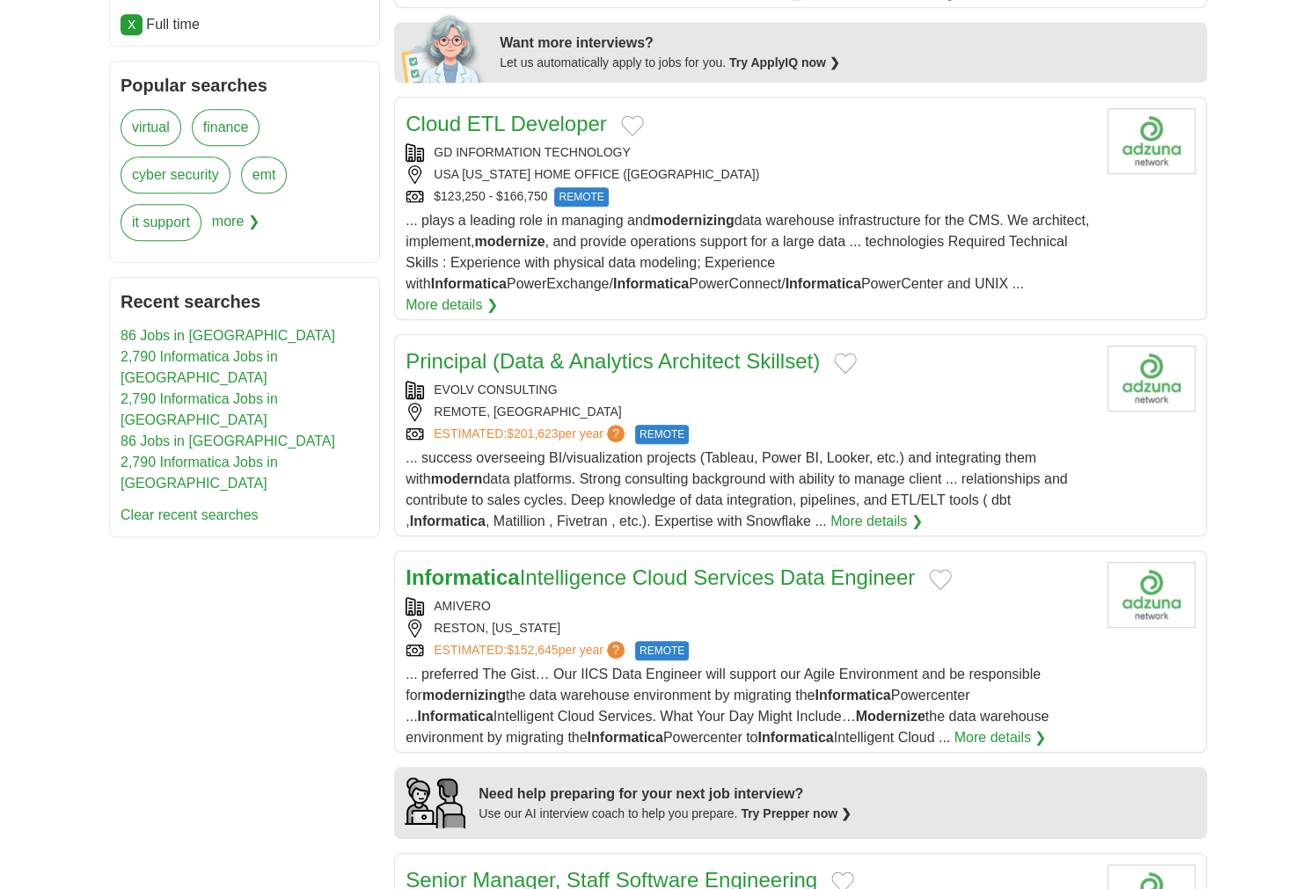
click at [929, 641] on div "ESTIMATED: $152,645 per year ? REMOTE" at bounding box center [749, 650] width 688 height 19
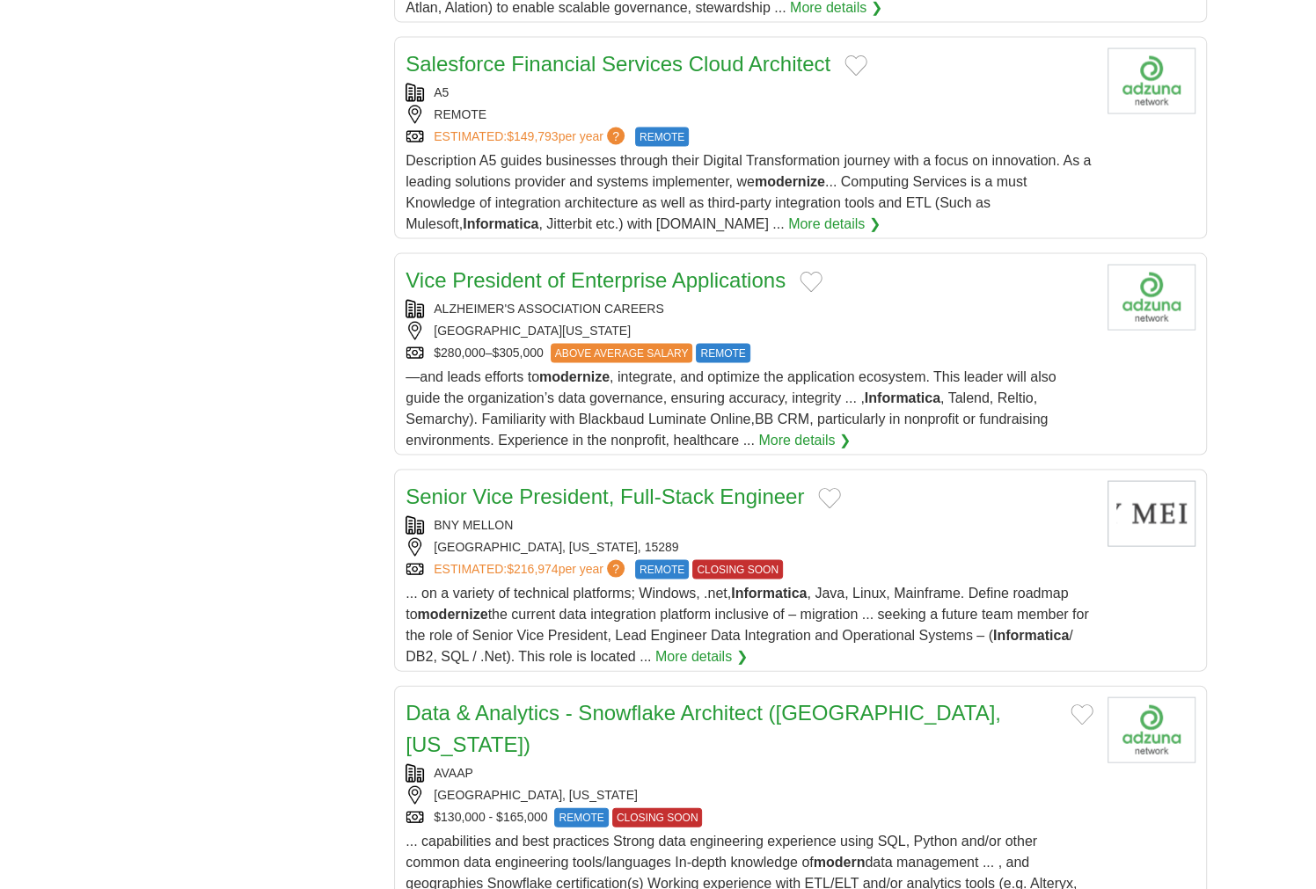
scroll to position [3049, 0]
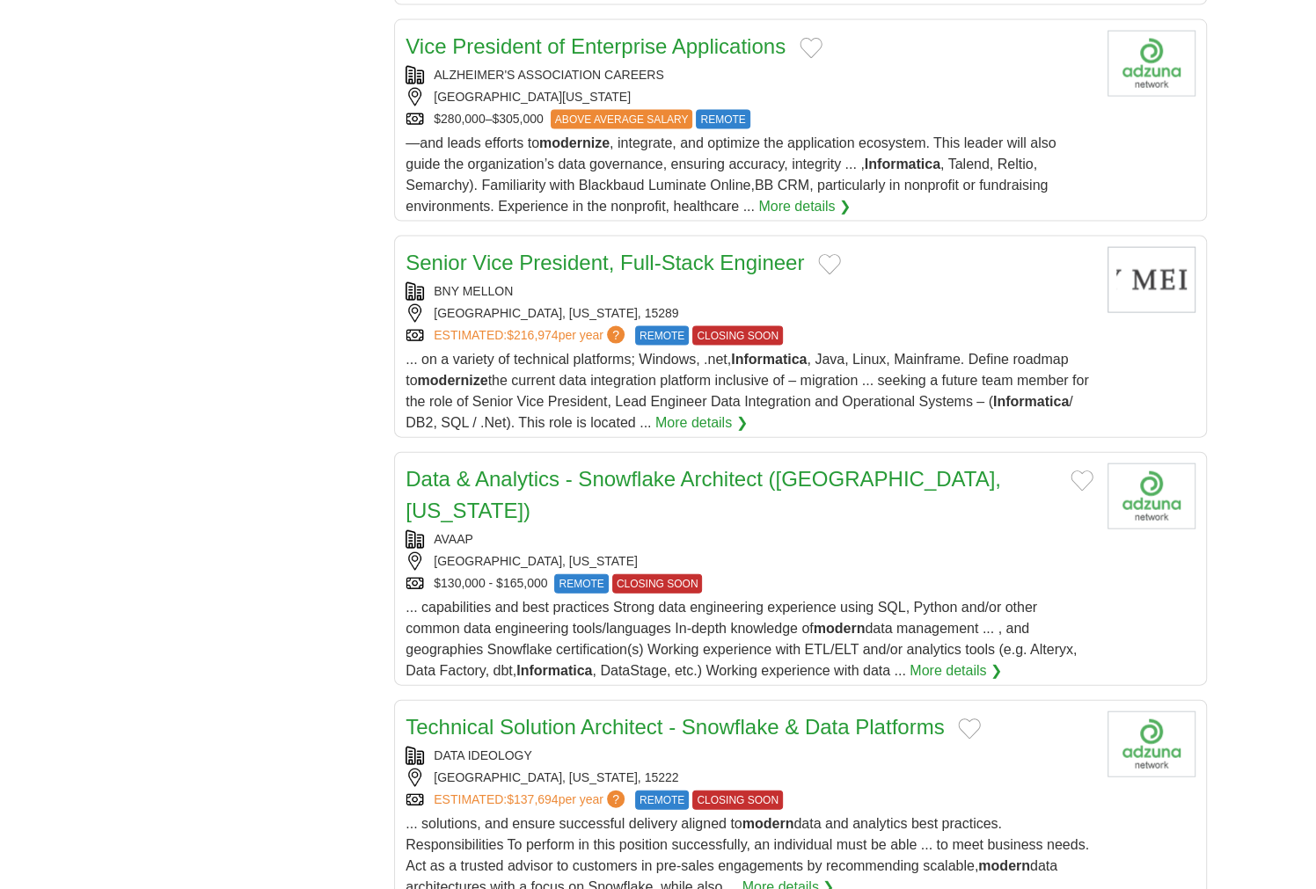
click at [852, 621] on strong "modern" at bounding box center [840, 628] width 52 height 15
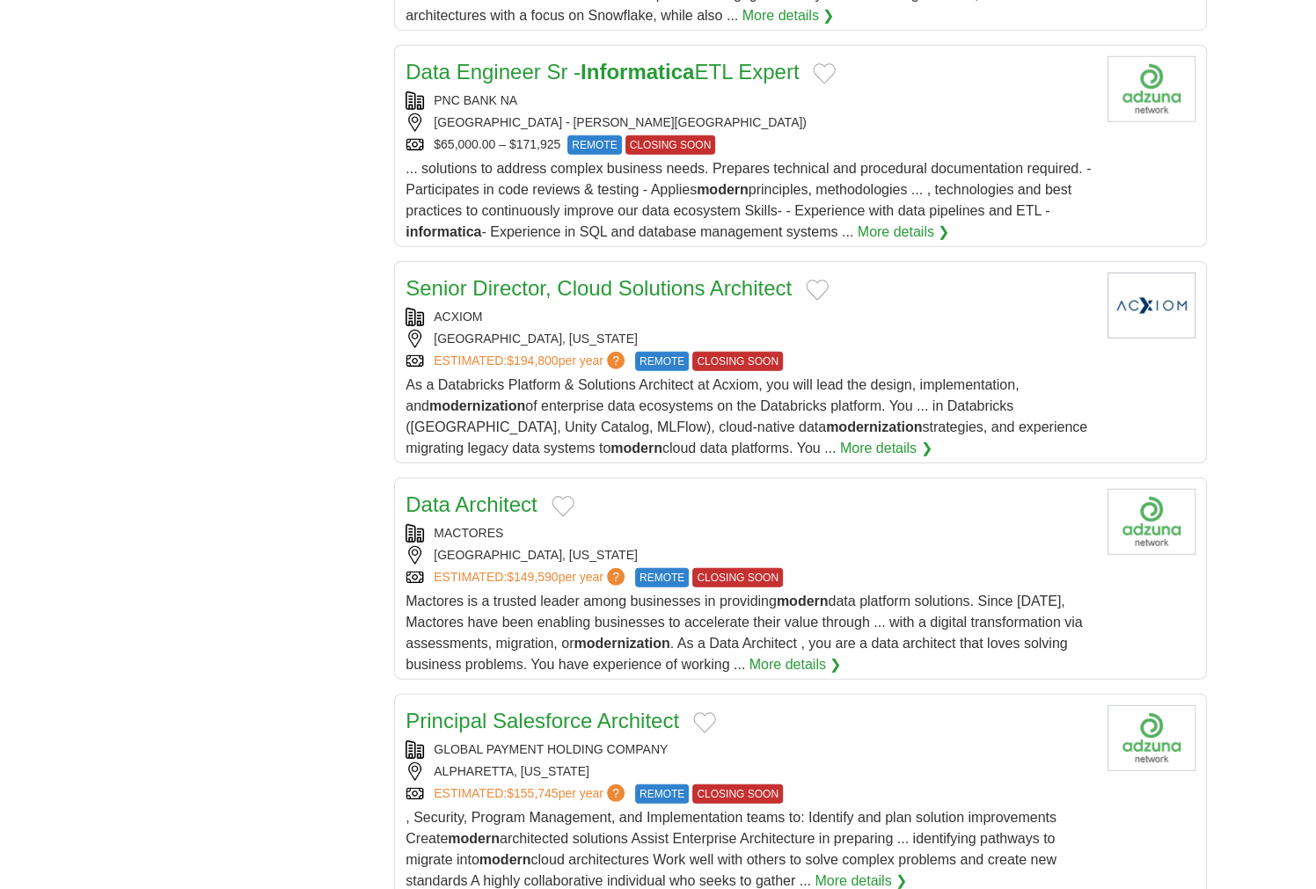
scroll to position [4222, 0]
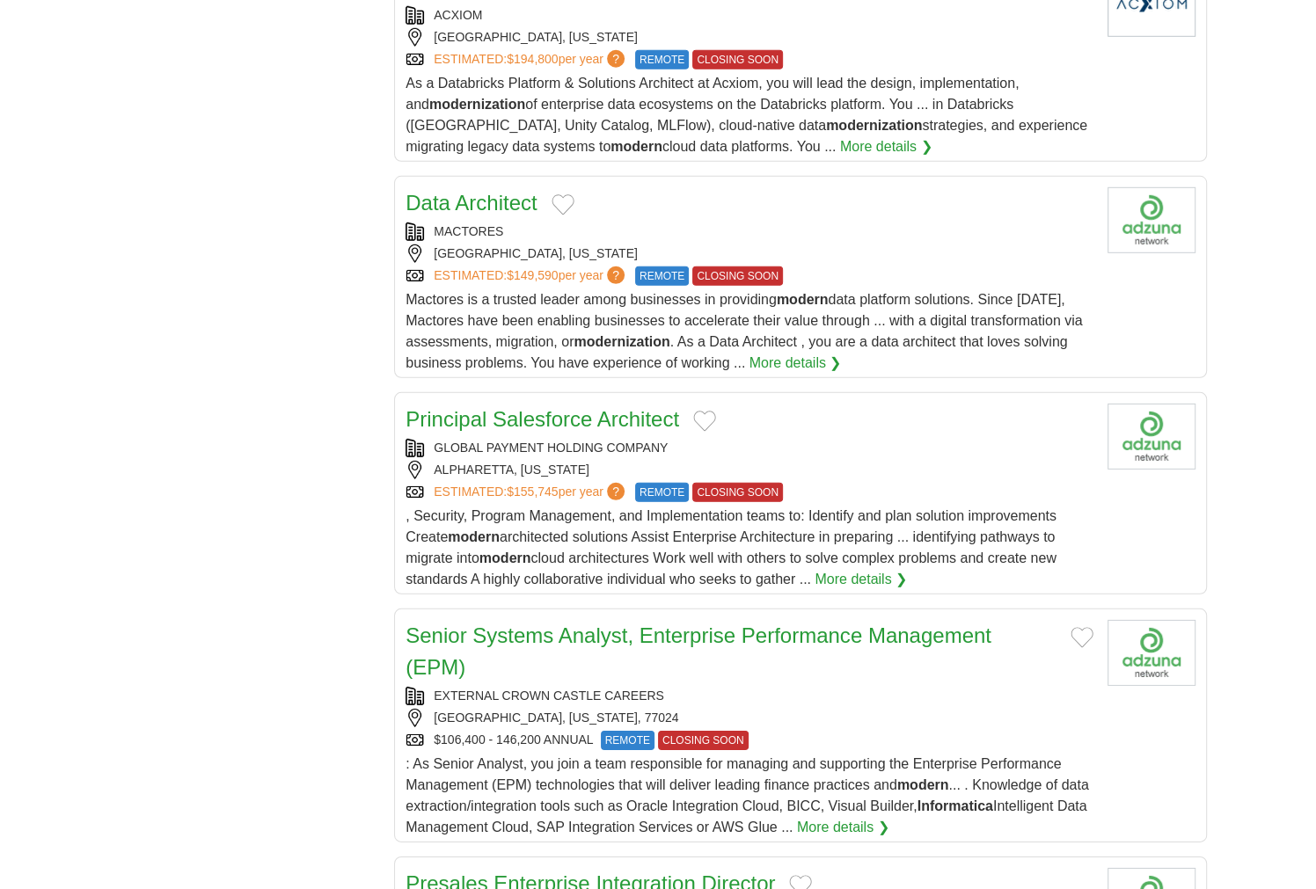
click at [869, 624] on link "Senior Systems Analyst, Enterprise Performance Management (EPM)" at bounding box center [698, 651] width 586 height 55
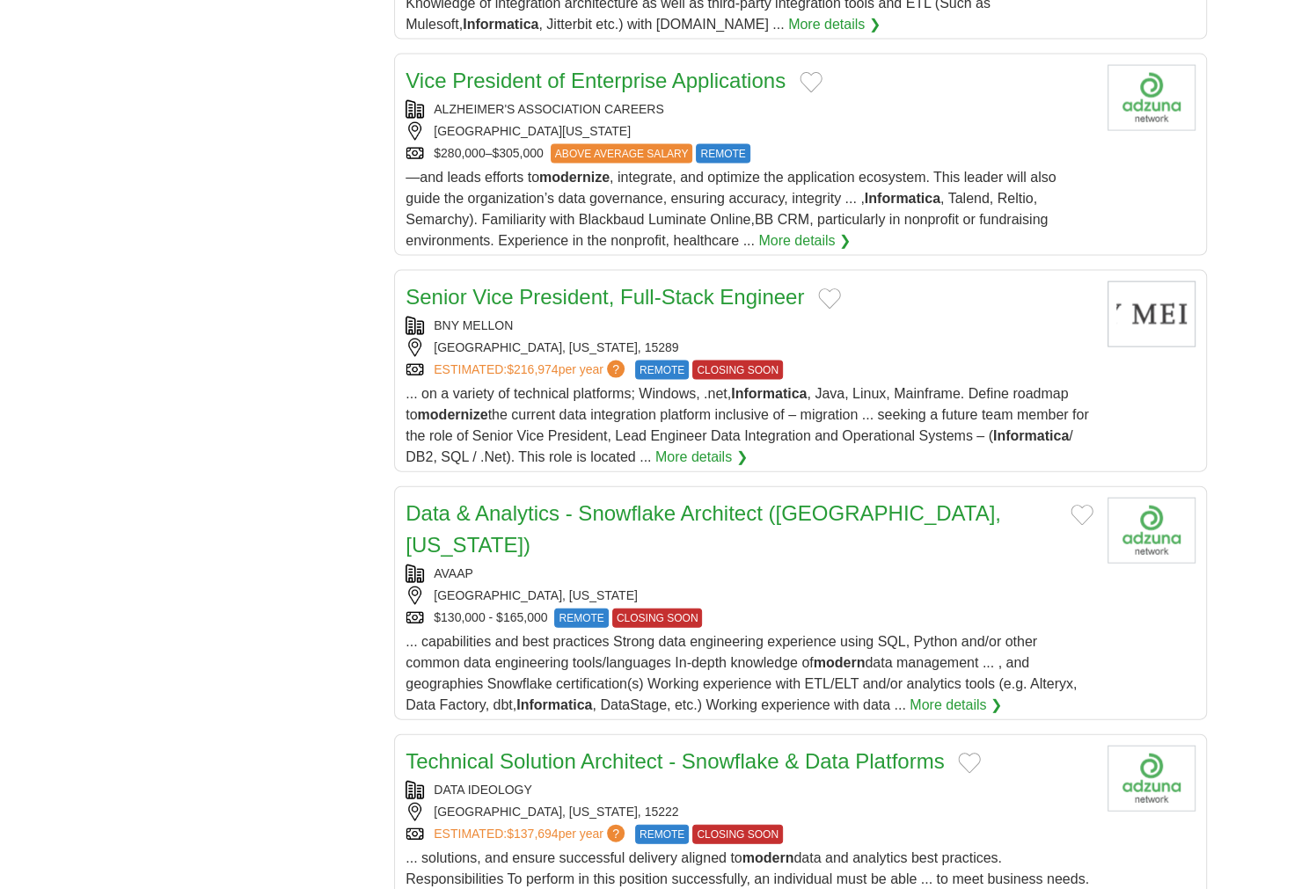
scroll to position [3049, 0]
